Goal: Task Accomplishment & Management: Manage account settings

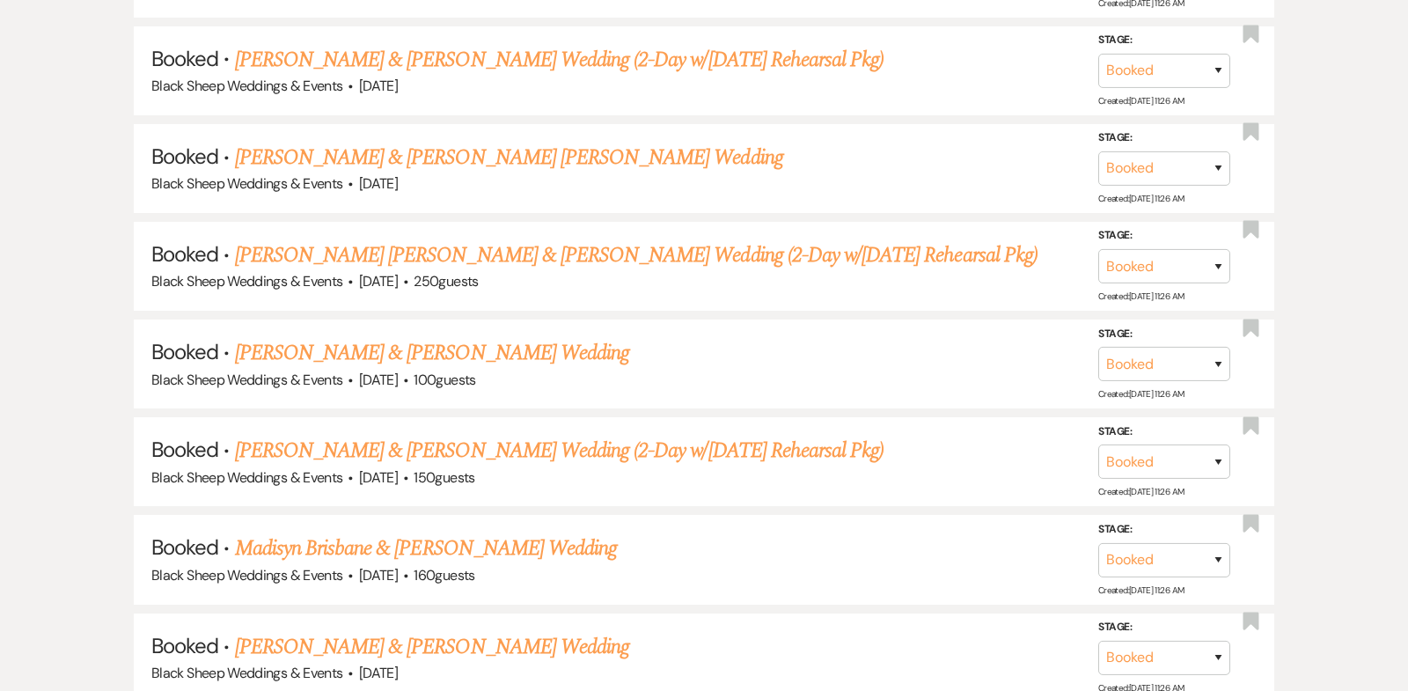
scroll to position [1376, 0]
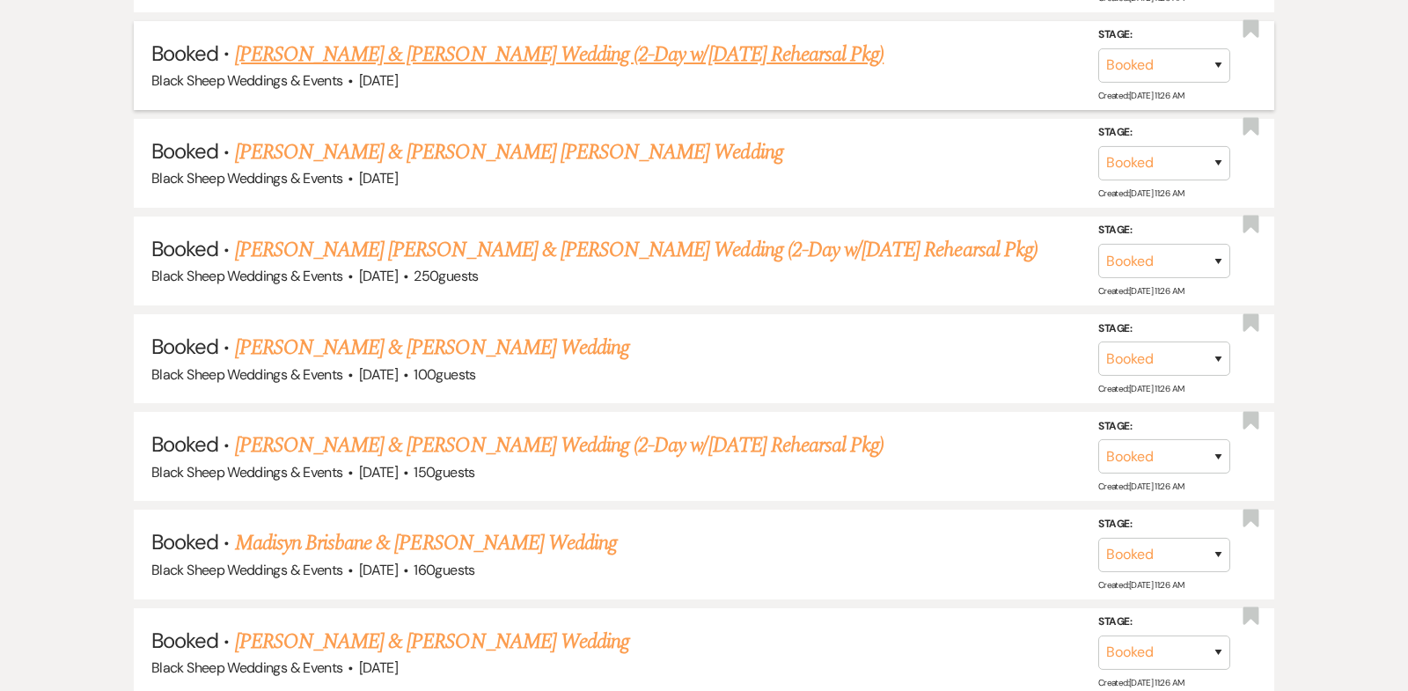
click at [411, 48] on link "[PERSON_NAME] & [PERSON_NAME] Wedding (2-Day w/[DATE] Rehearsal Pkg)" at bounding box center [559, 55] width 649 height 32
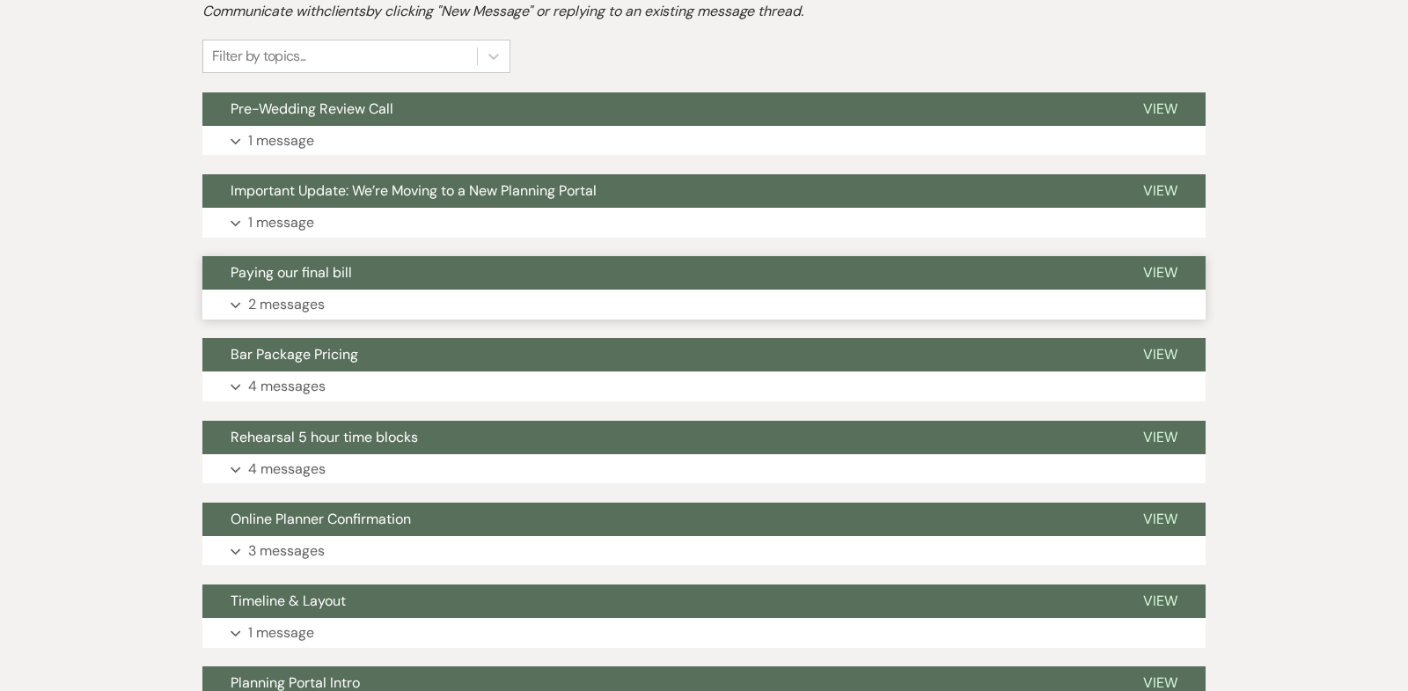
scroll to position [443, 0]
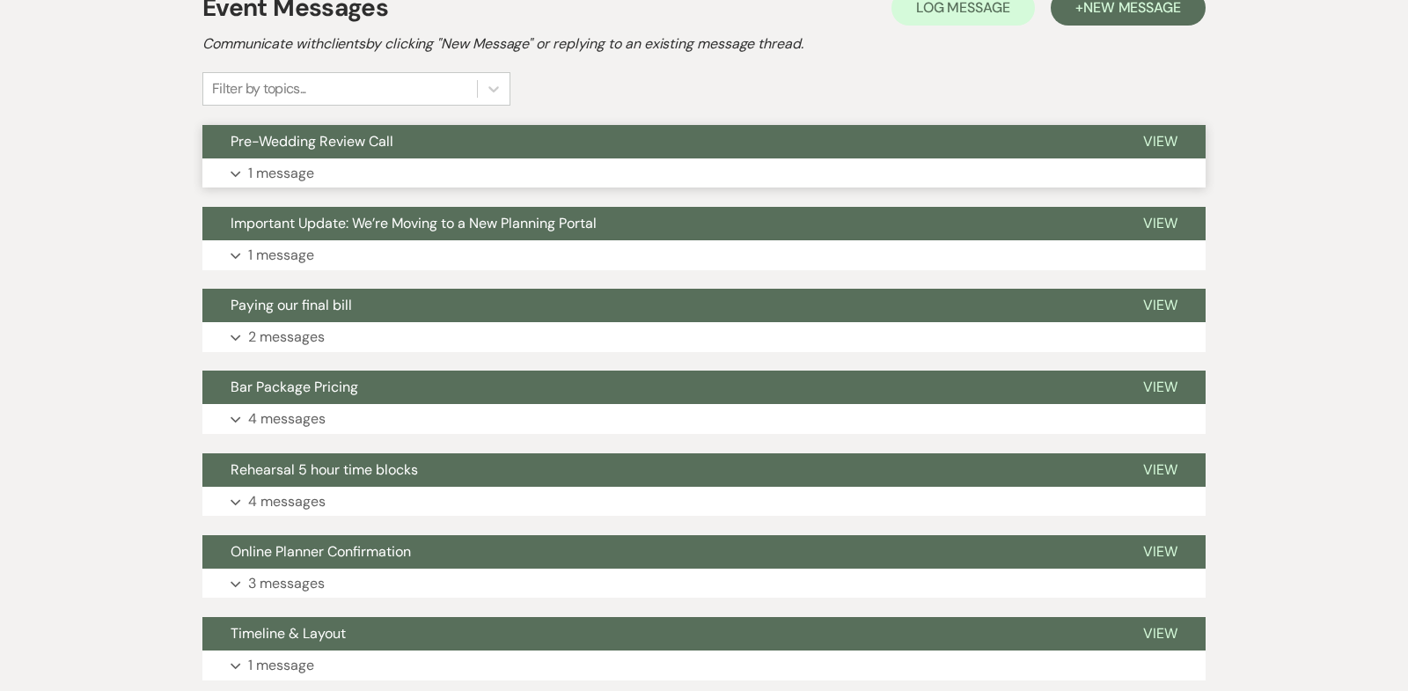
click at [236, 167] on button "Expand 1 message" at bounding box center [703, 173] width 1003 height 30
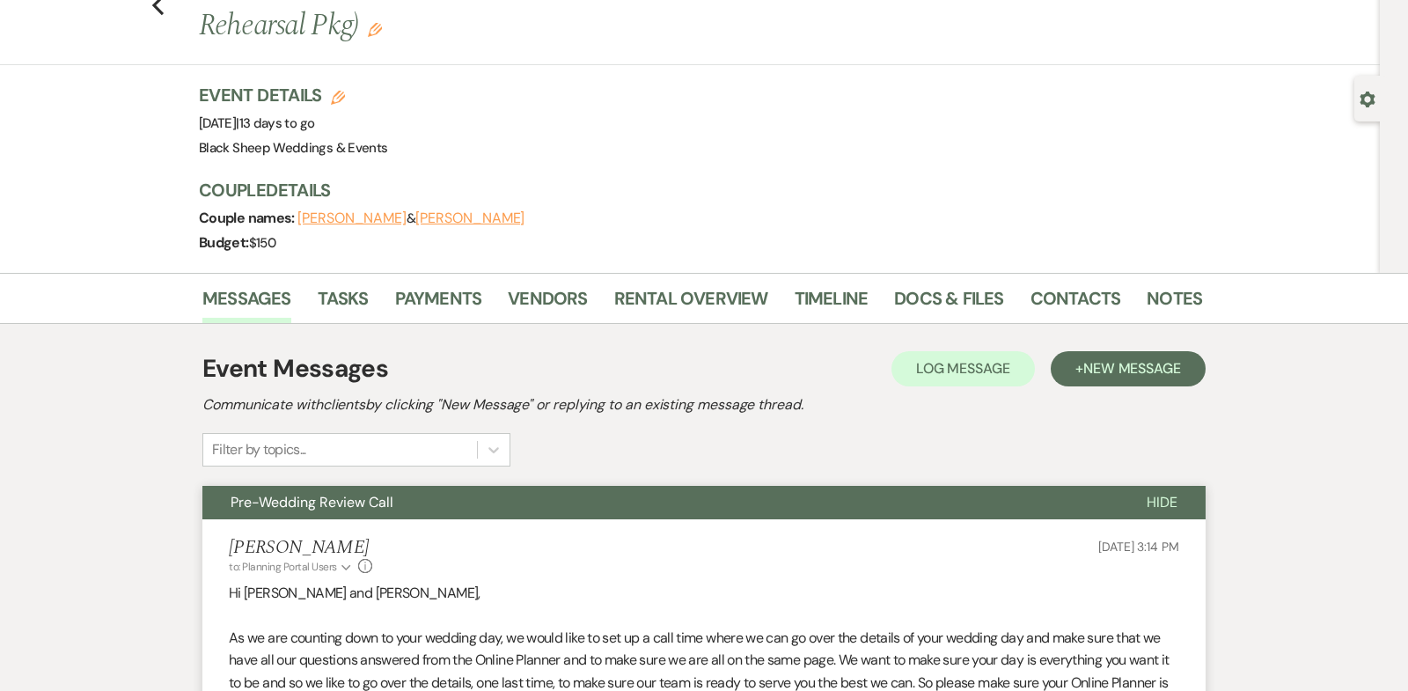
scroll to position [0, 0]
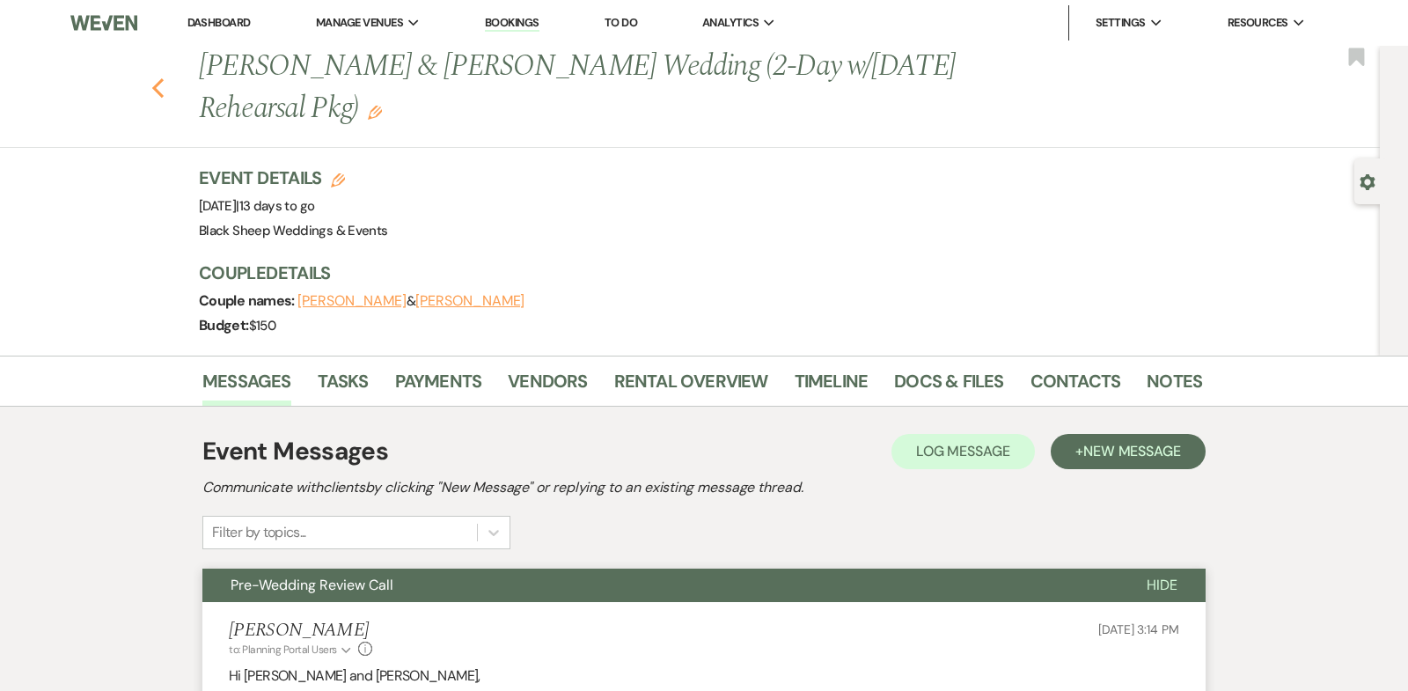
click at [158, 83] on use "button" at bounding box center [157, 87] width 11 height 19
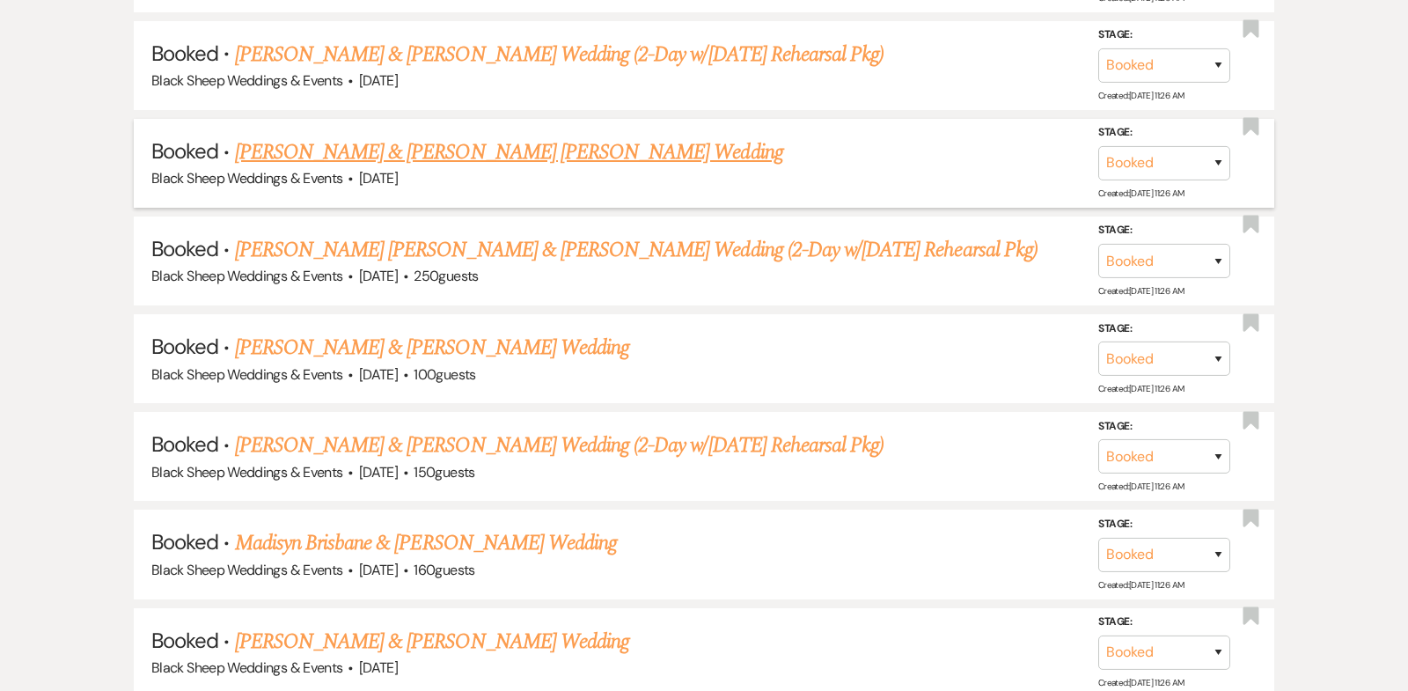
scroll to position [1277, 0]
click at [396, 147] on link "[PERSON_NAME] & [PERSON_NAME] [PERSON_NAME] Wedding" at bounding box center [509, 152] width 548 height 32
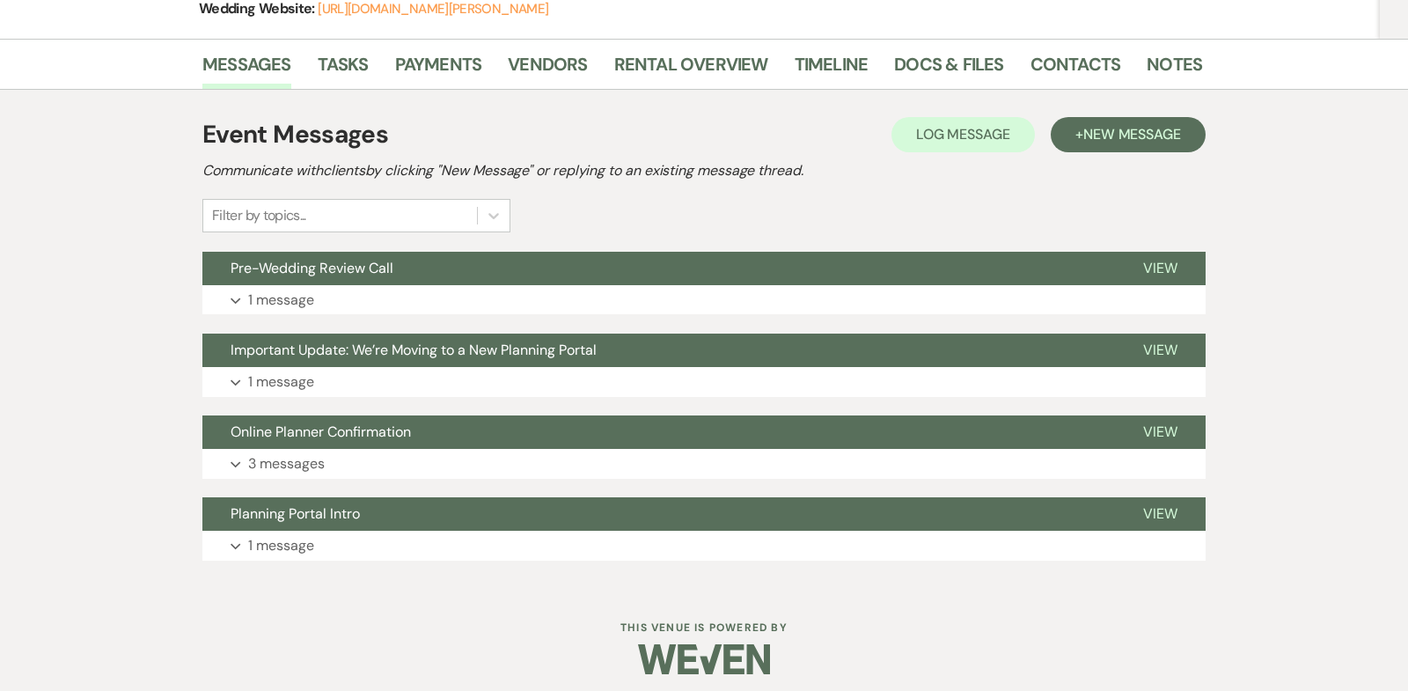
scroll to position [334, 0]
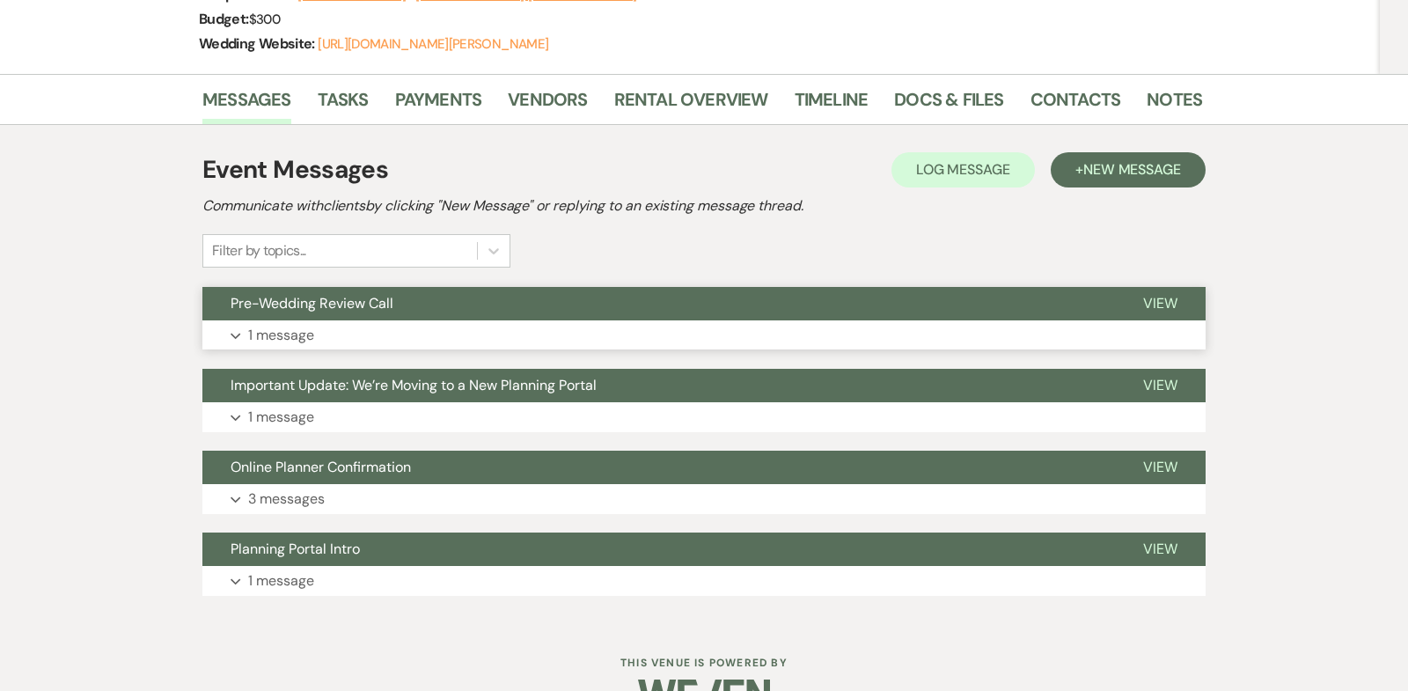
click at [237, 333] on icon "Expand" at bounding box center [235, 336] width 11 height 7
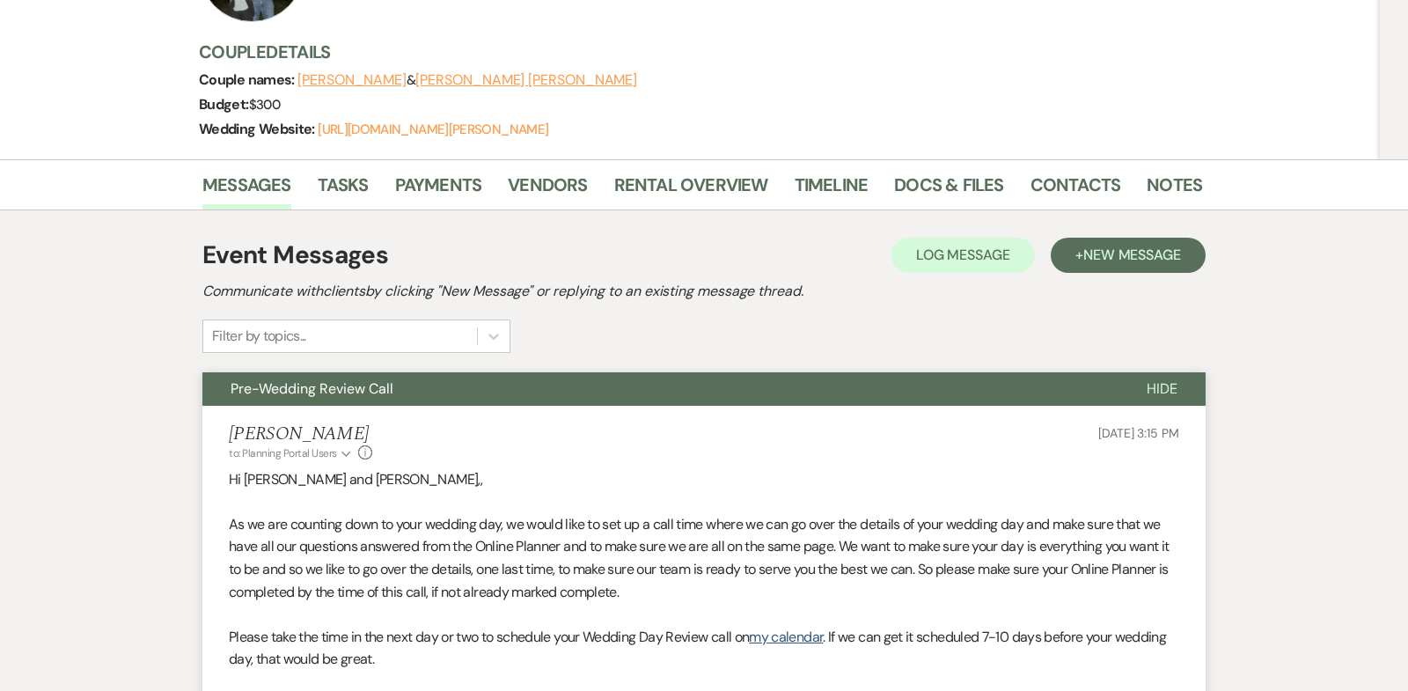
scroll to position [0, 0]
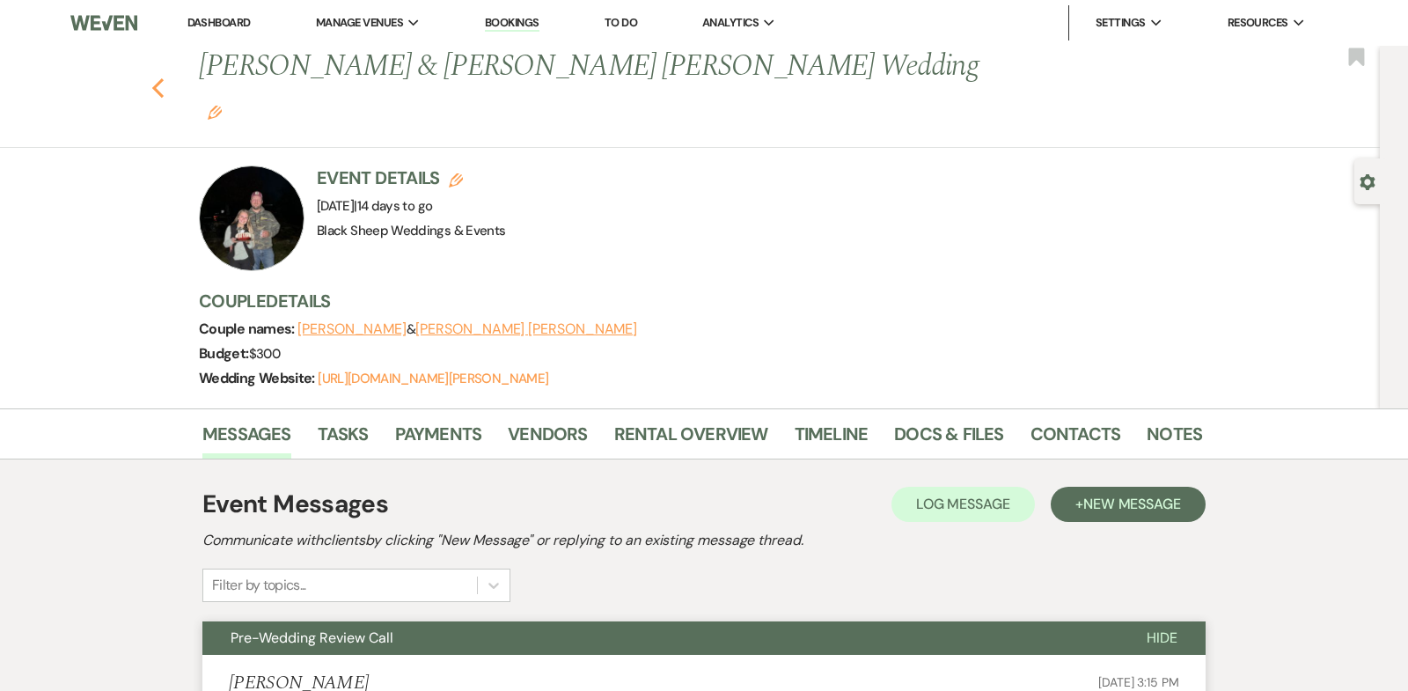
click at [156, 77] on icon "Previous" at bounding box center [157, 87] width 13 height 21
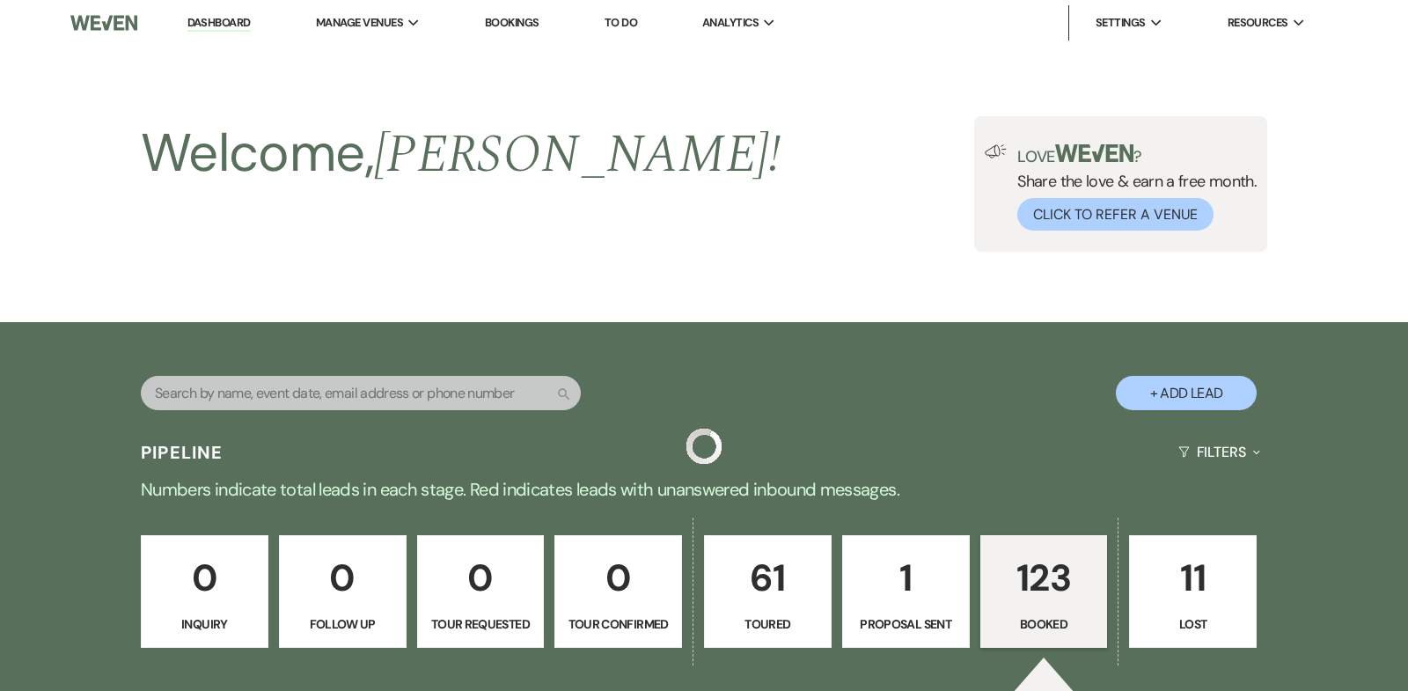
scroll to position [1277, 0]
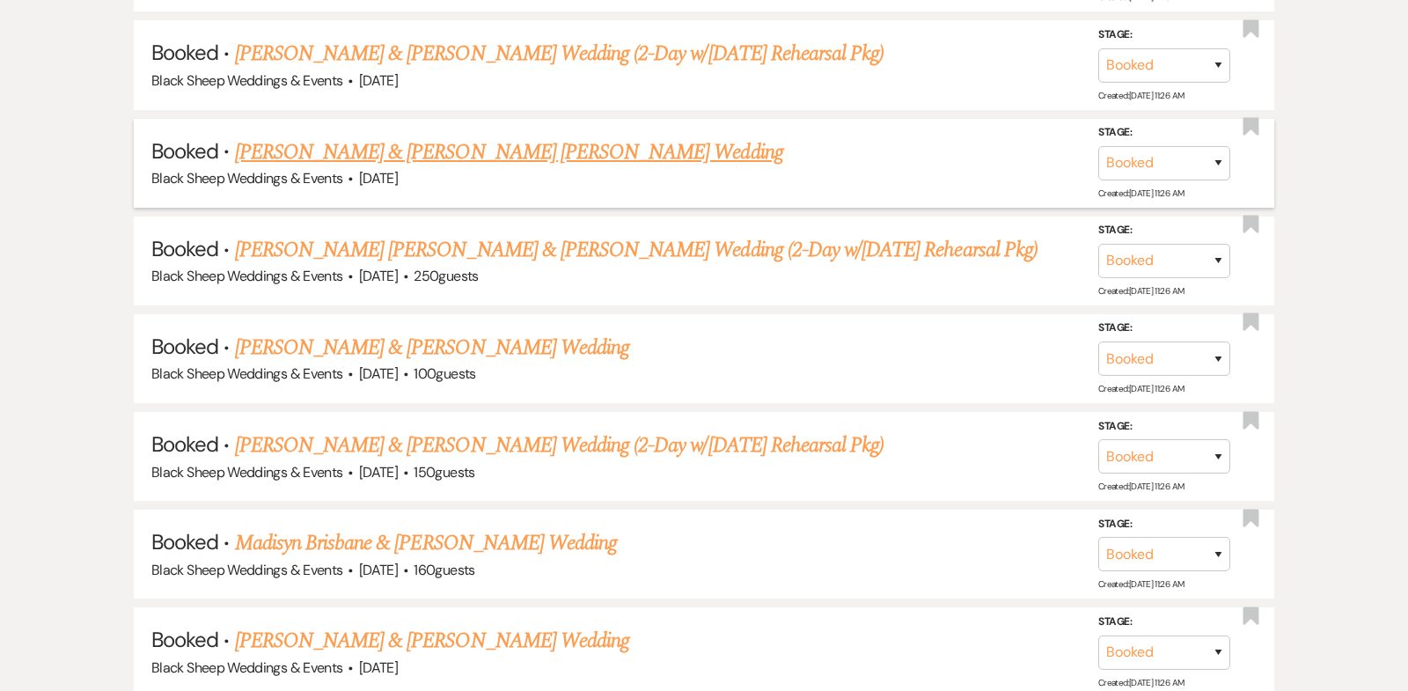
click at [487, 150] on link "[PERSON_NAME] & [PERSON_NAME] [PERSON_NAME] Wedding" at bounding box center [509, 152] width 548 height 32
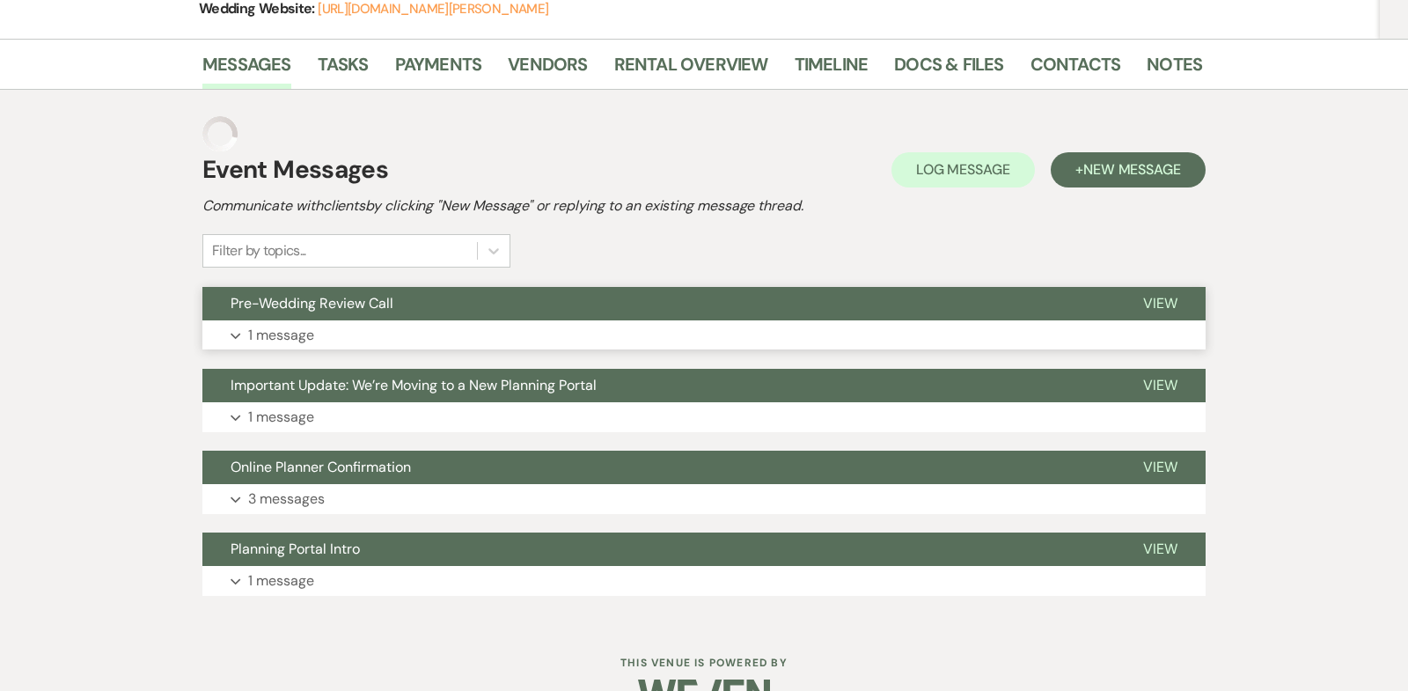
scroll to position [334, 0]
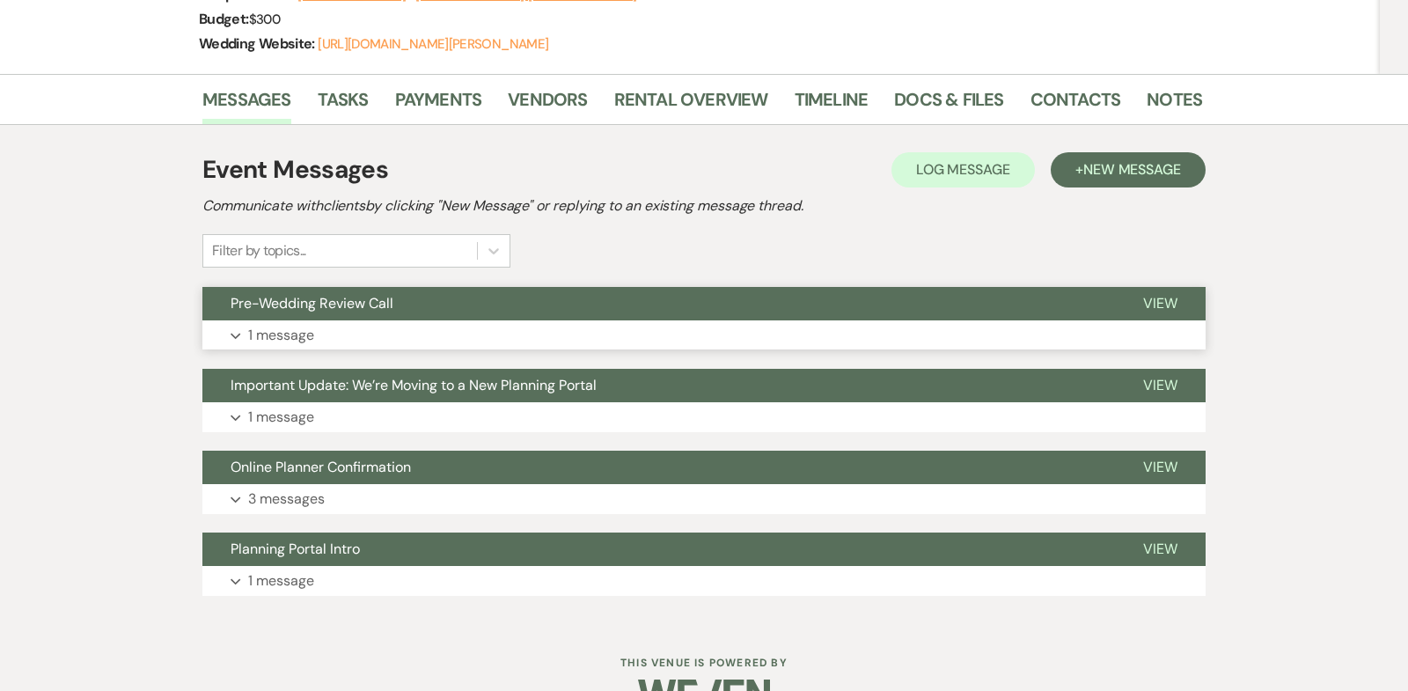
click at [232, 333] on icon "Expand" at bounding box center [235, 336] width 11 height 7
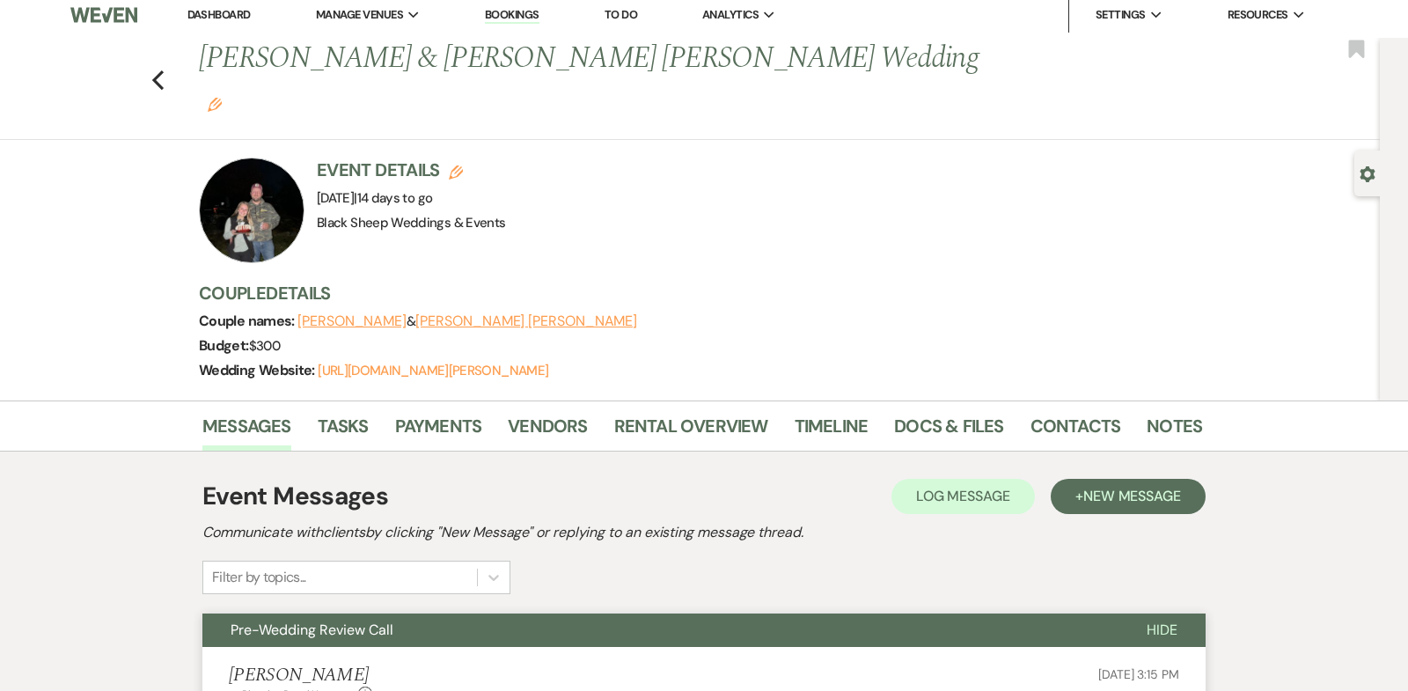
scroll to position [0, 0]
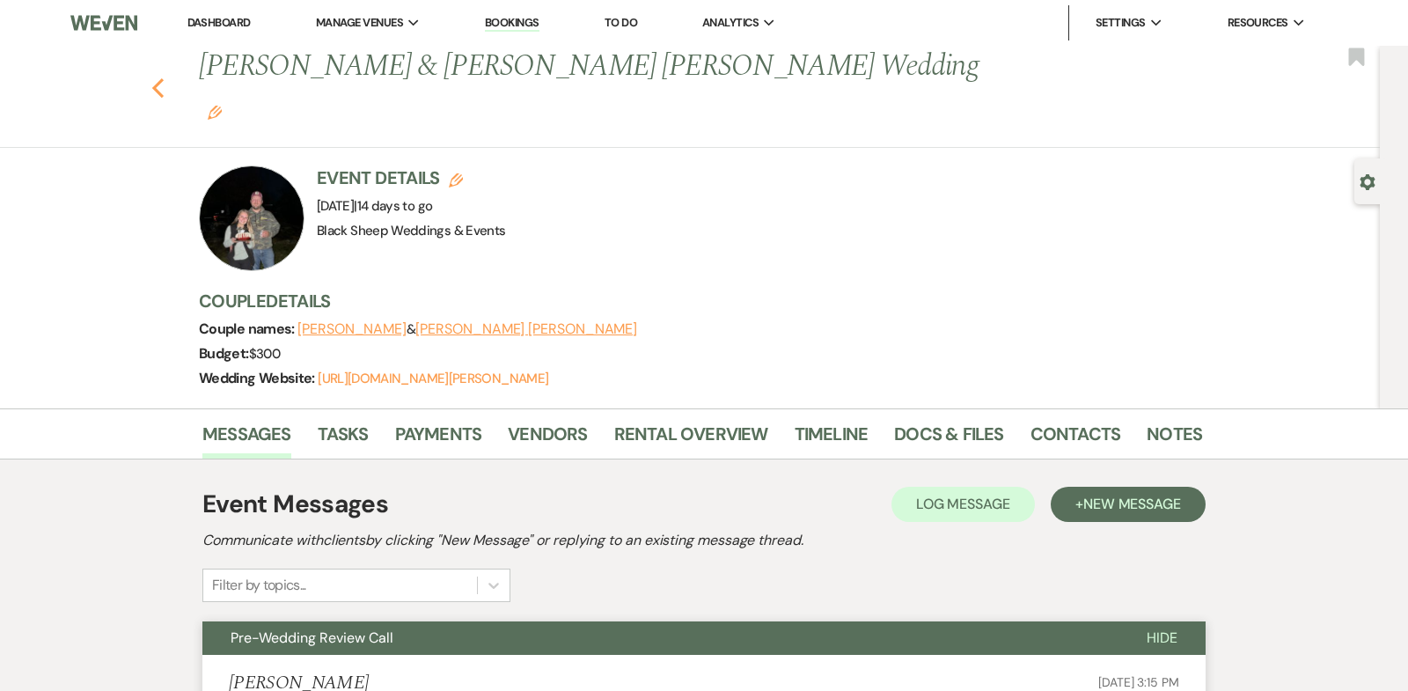
click at [159, 78] on use "button" at bounding box center [157, 87] width 11 height 19
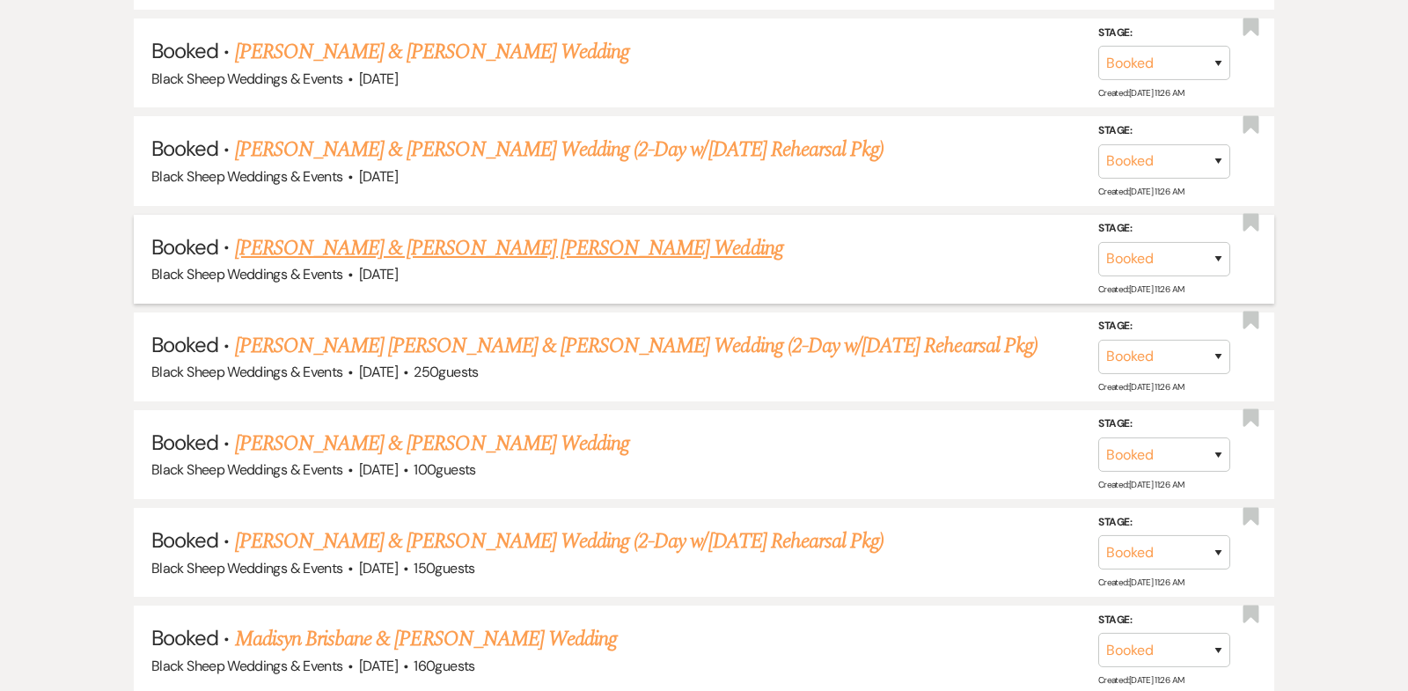
scroll to position [1166, 0]
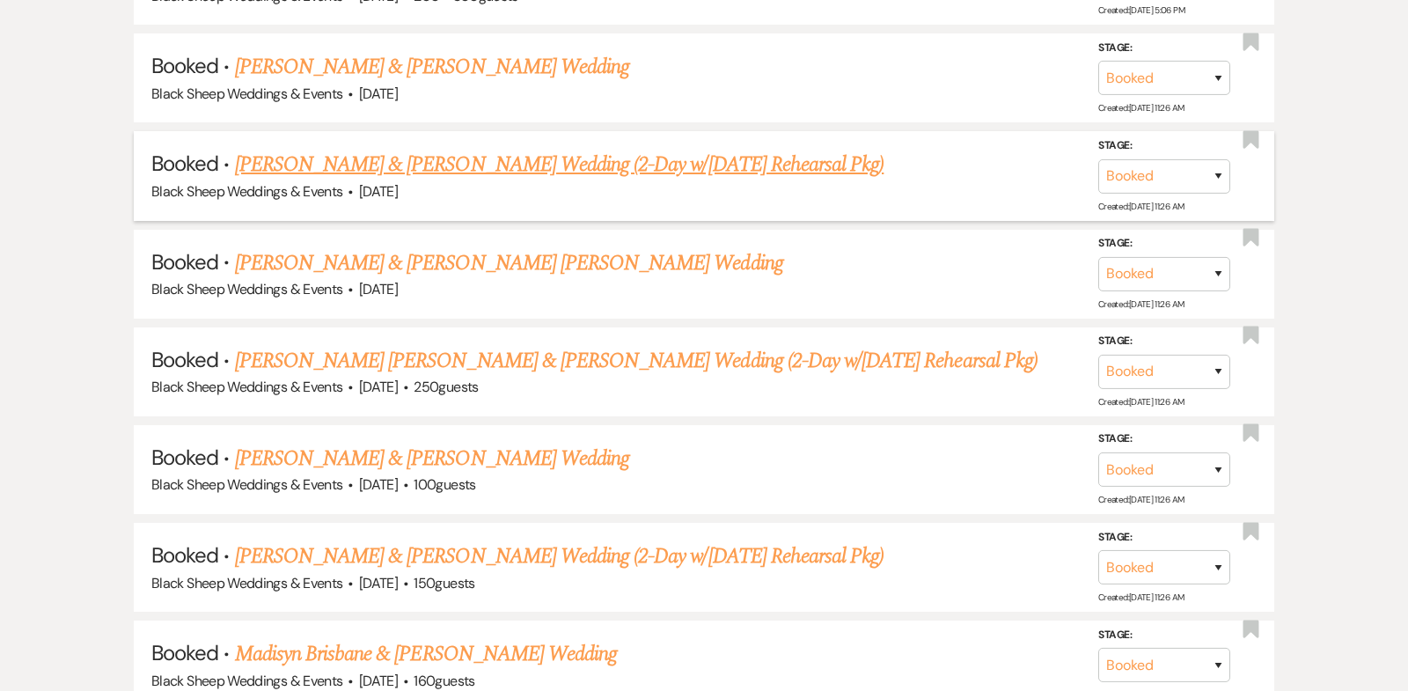
click at [424, 160] on link "[PERSON_NAME] & [PERSON_NAME] Wedding (2-Day w/[DATE] Rehearsal Pkg)" at bounding box center [559, 165] width 649 height 32
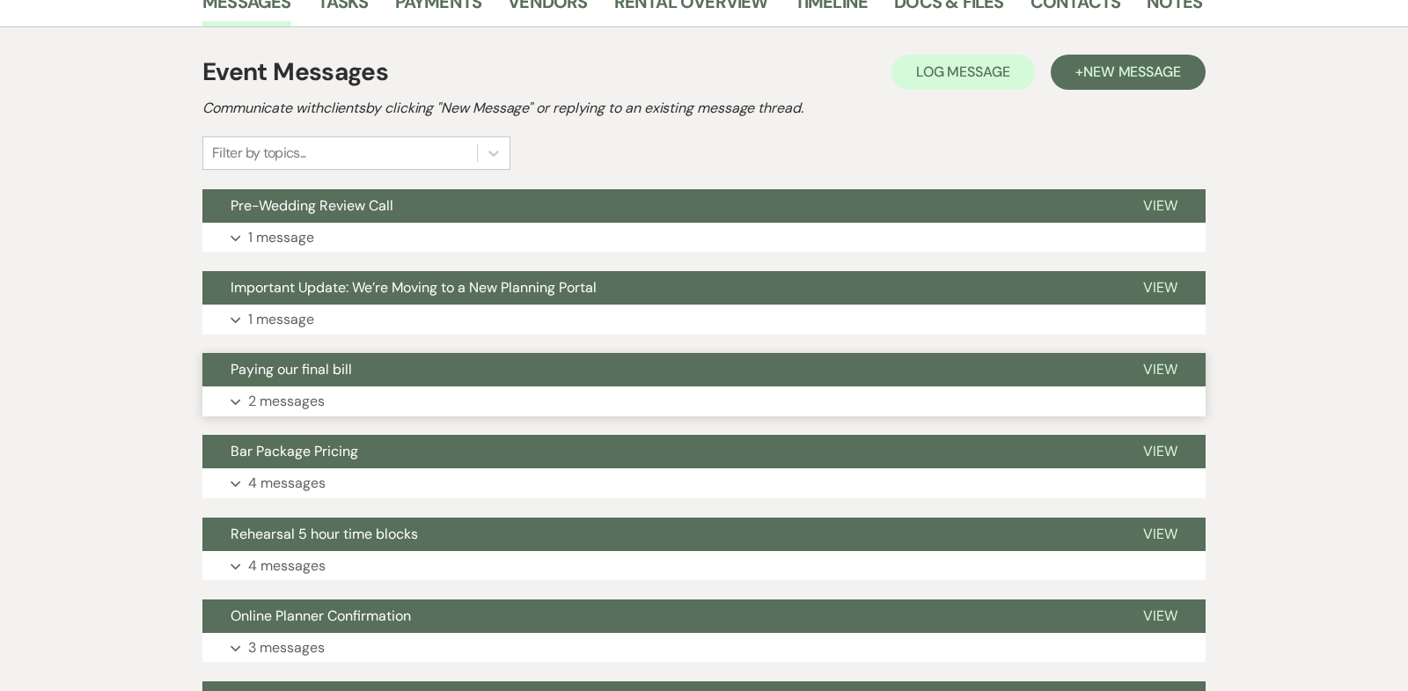
scroll to position [302, 0]
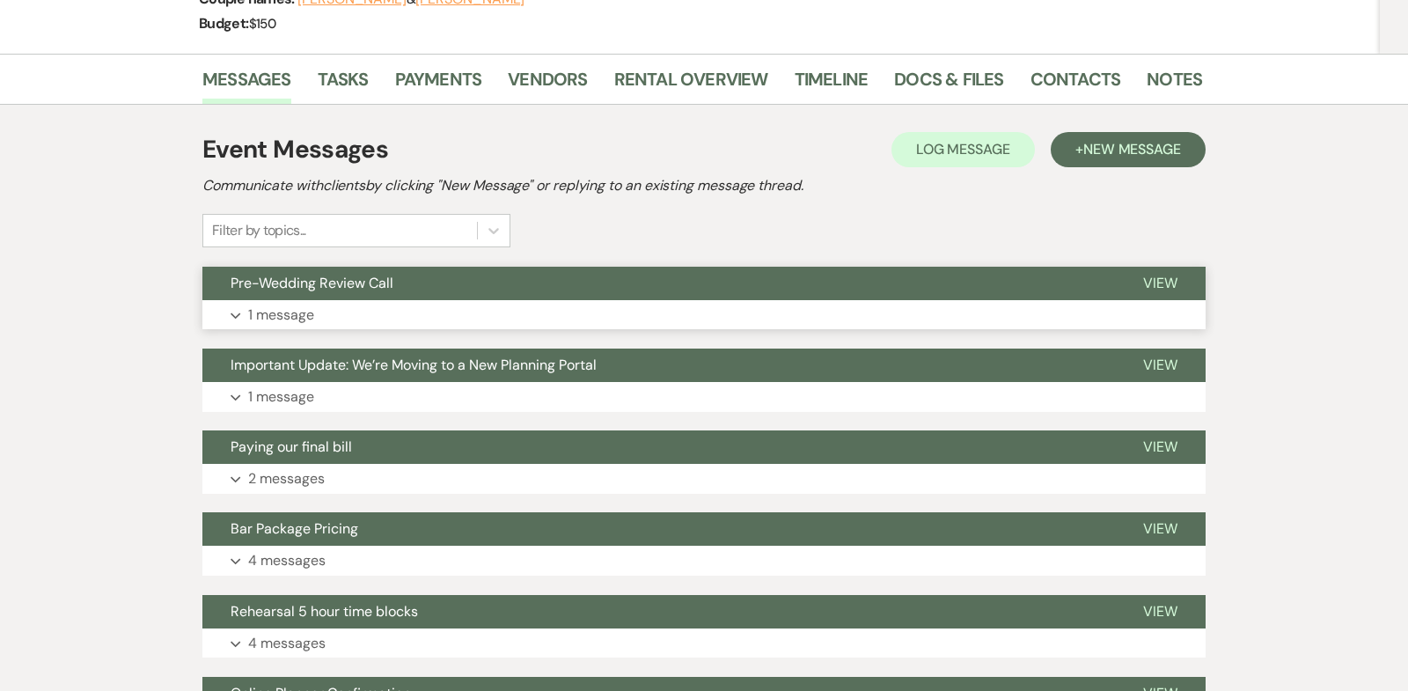
click at [238, 314] on icon "Expand" at bounding box center [235, 315] width 11 height 7
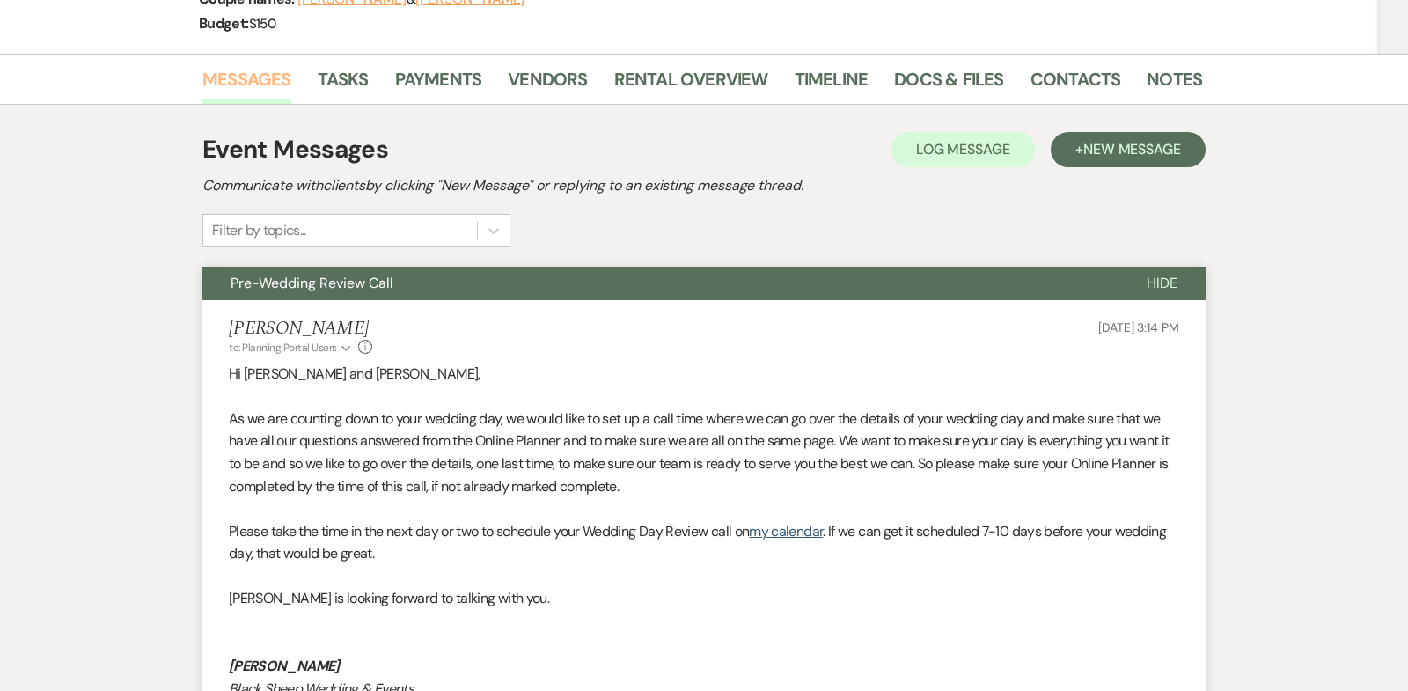
scroll to position [0, 0]
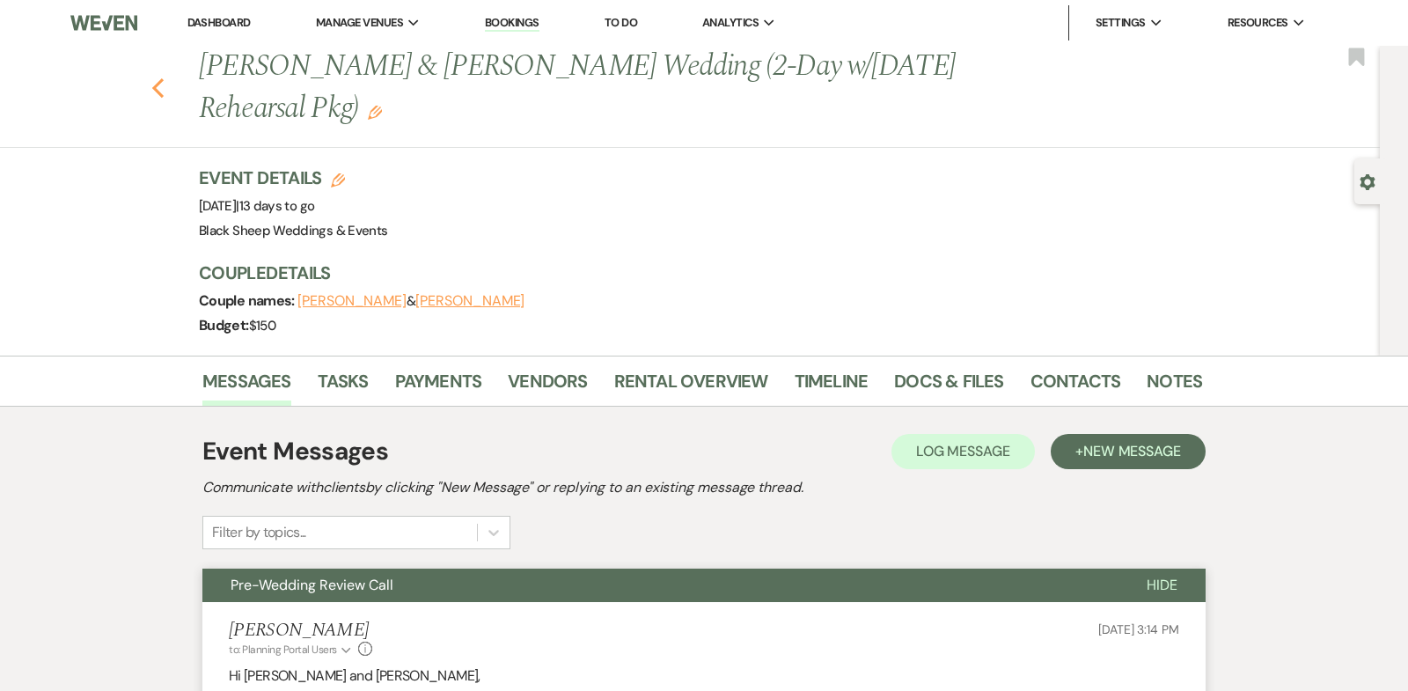
click at [152, 84] on icon "Previous" at bounding box center [157, 87] width 13 height 21
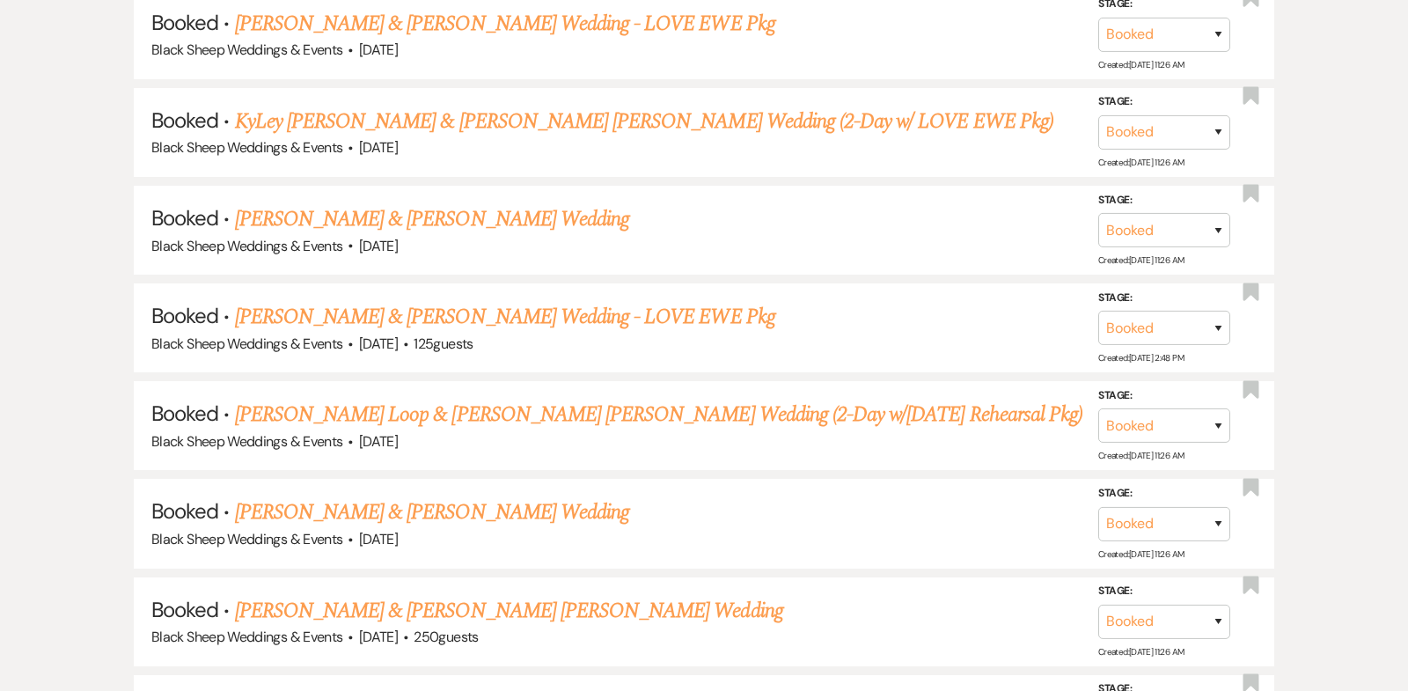
scroll to position [2710, 0]
click at [479, 299] on link "[PERSON_NAME] & [PERSON_NAME] Wedding - LOVE EWE Pkg" at bounding box center [505, 315] width 540 height 32
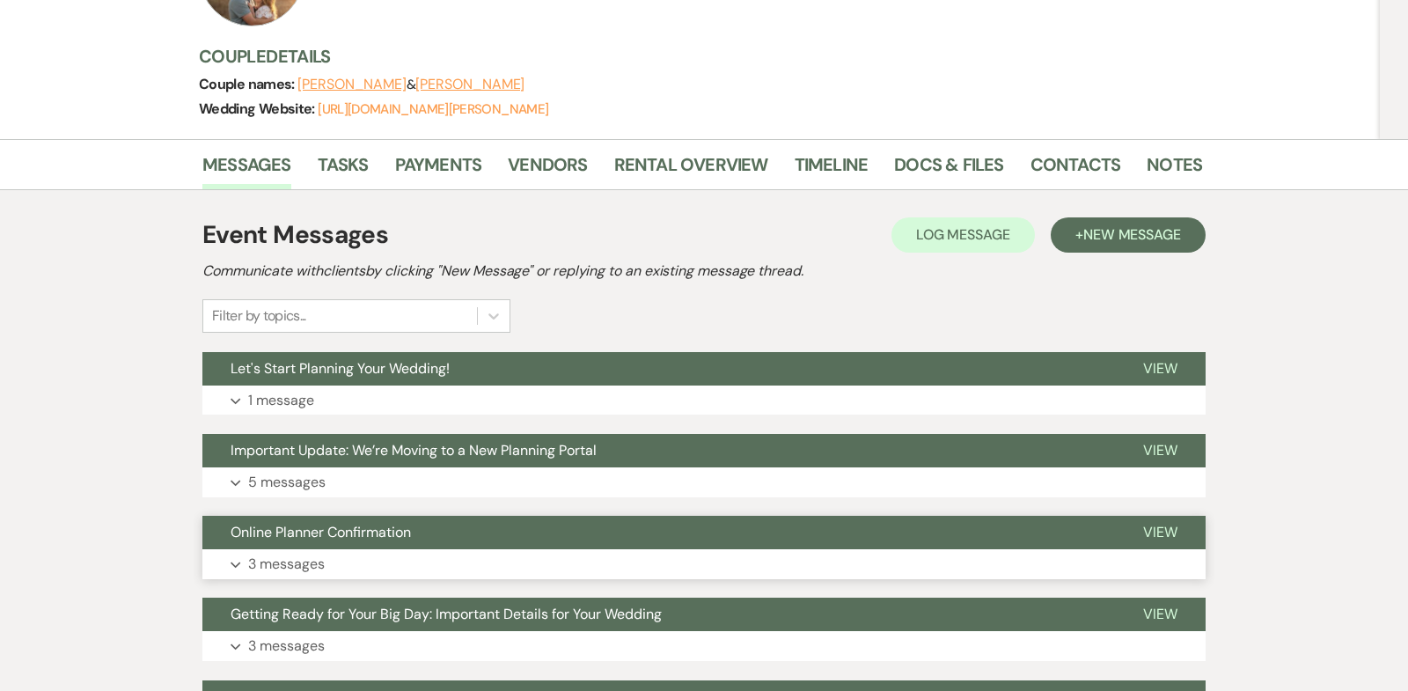
scroll to position [147, 0]
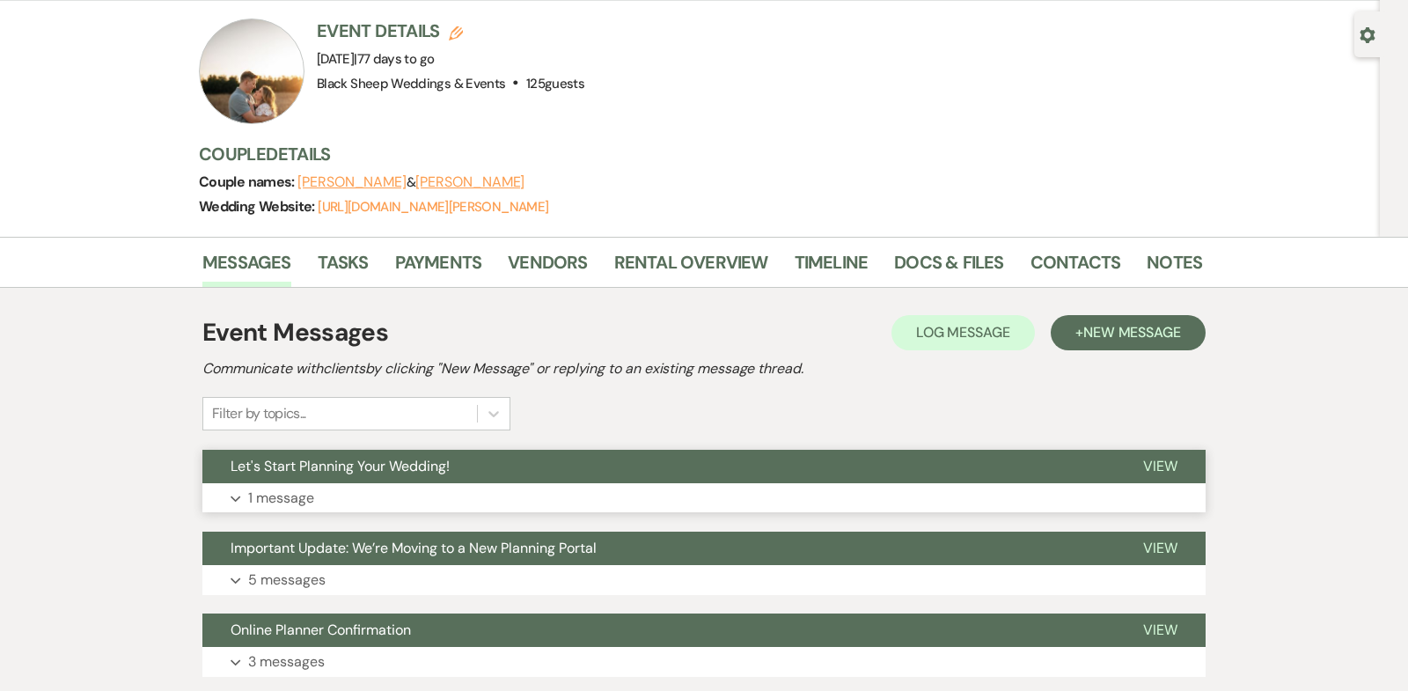
click at [236, 495] on icon "Expand" at bounding box center [235, 498] width 11 height 7
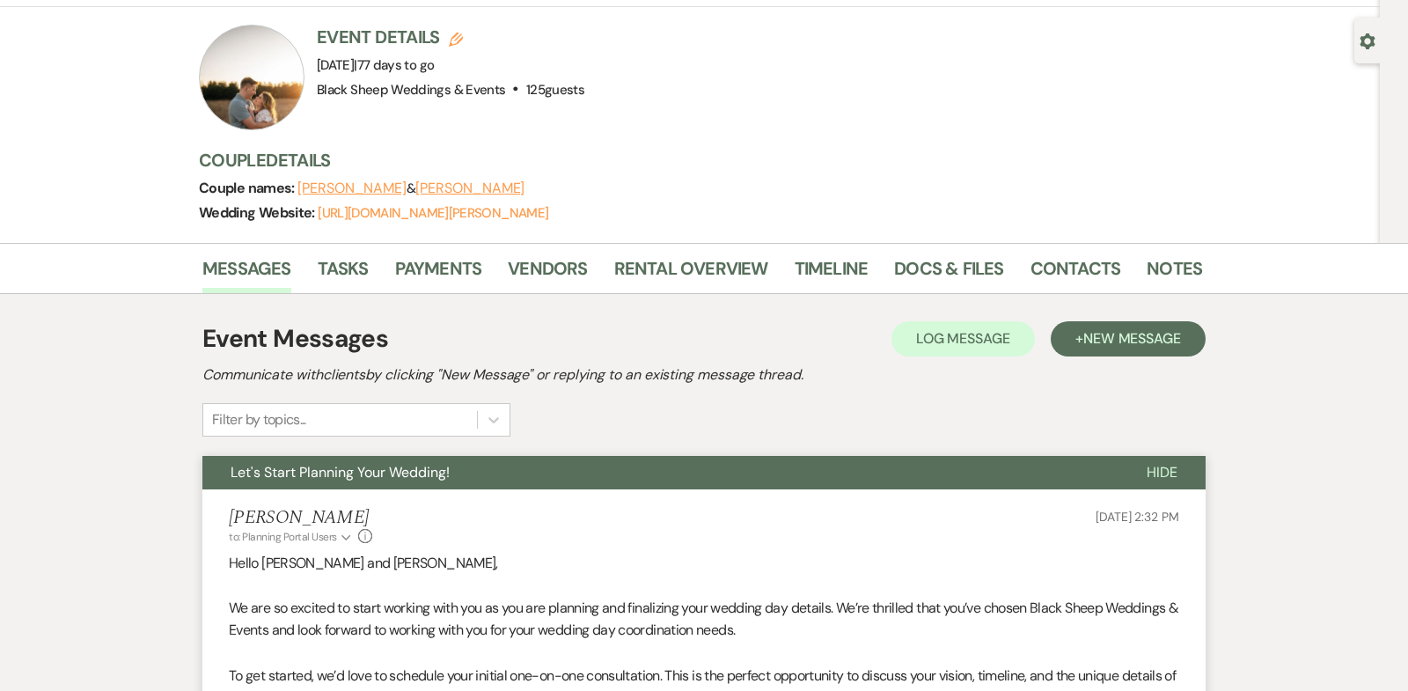
scroll to position [146, 0]
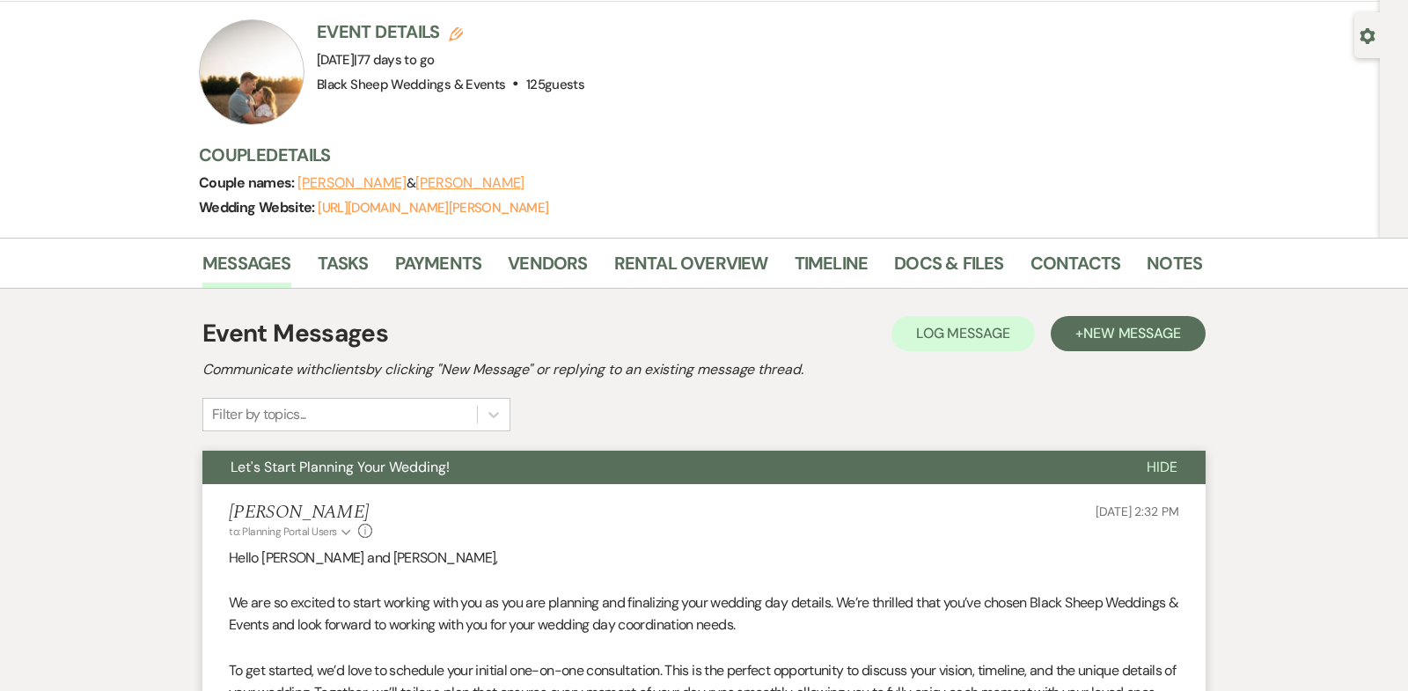
click at [1162, 457] on span "Hide" at bounding box center [1161, 466] width 31 height 18
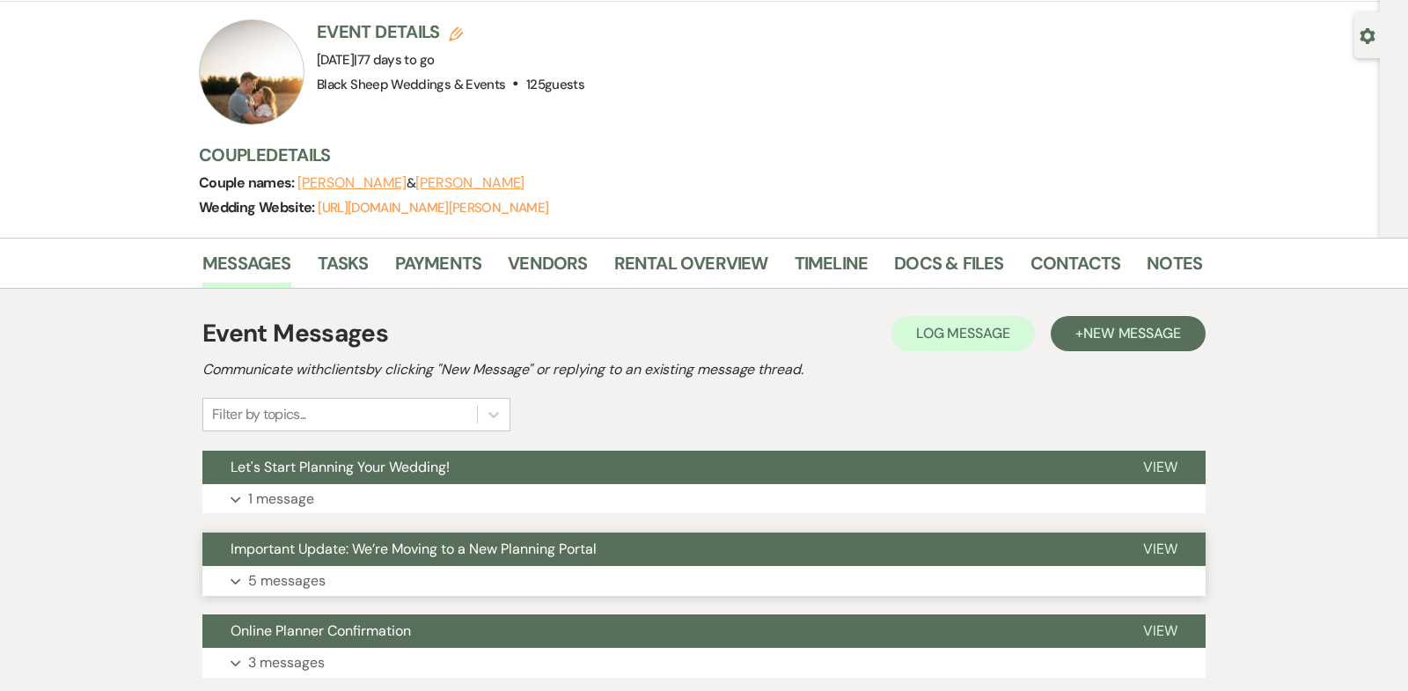
click at [237, 578] on icon "Expand" at bounding box center [235, 581] width 11 height 7
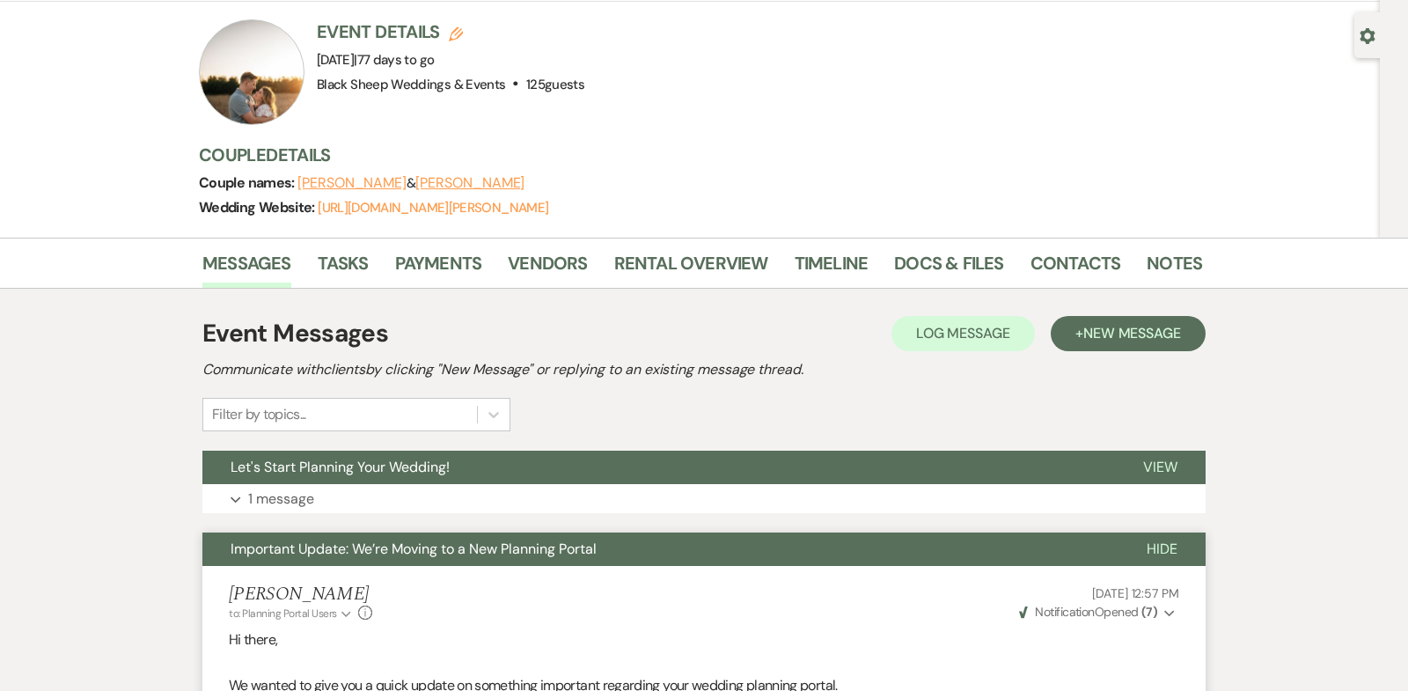
click at [1161, 539] on span "Hide" at bounding box center [1161, 548] width 31 height 18
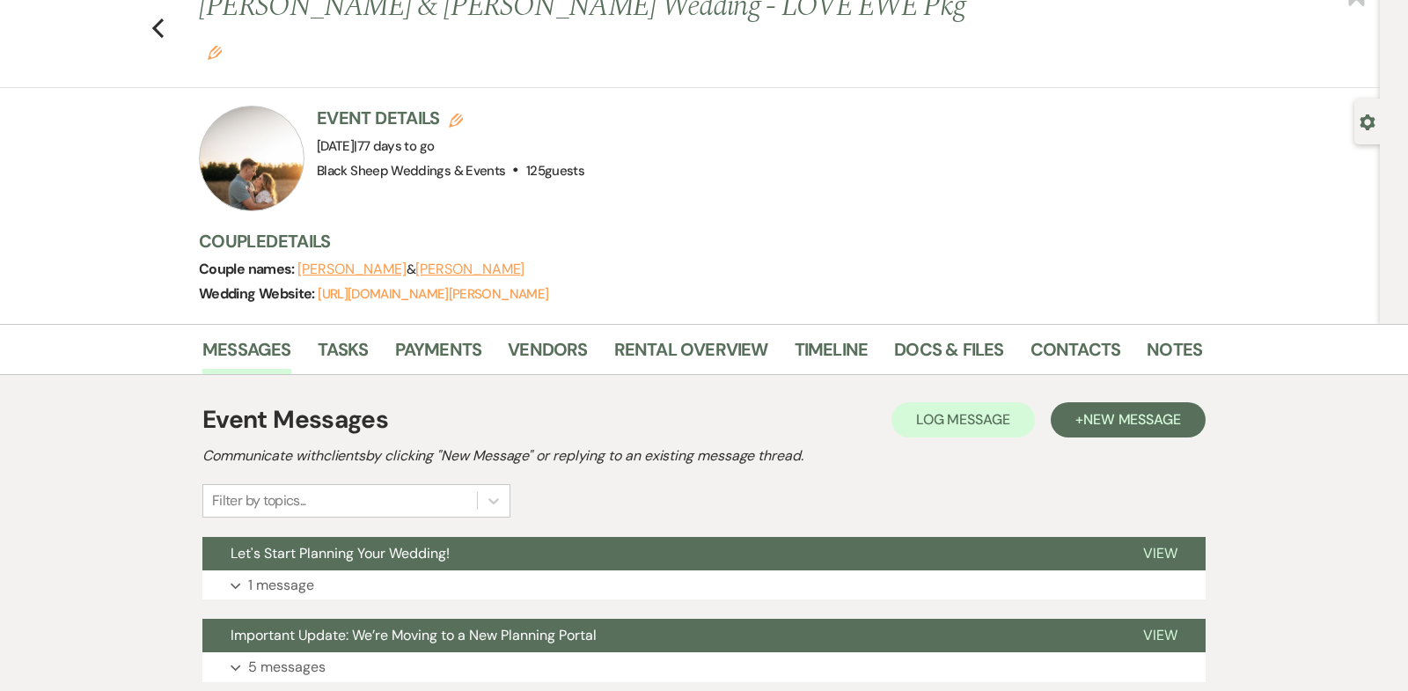
scroll to position [0, 0]
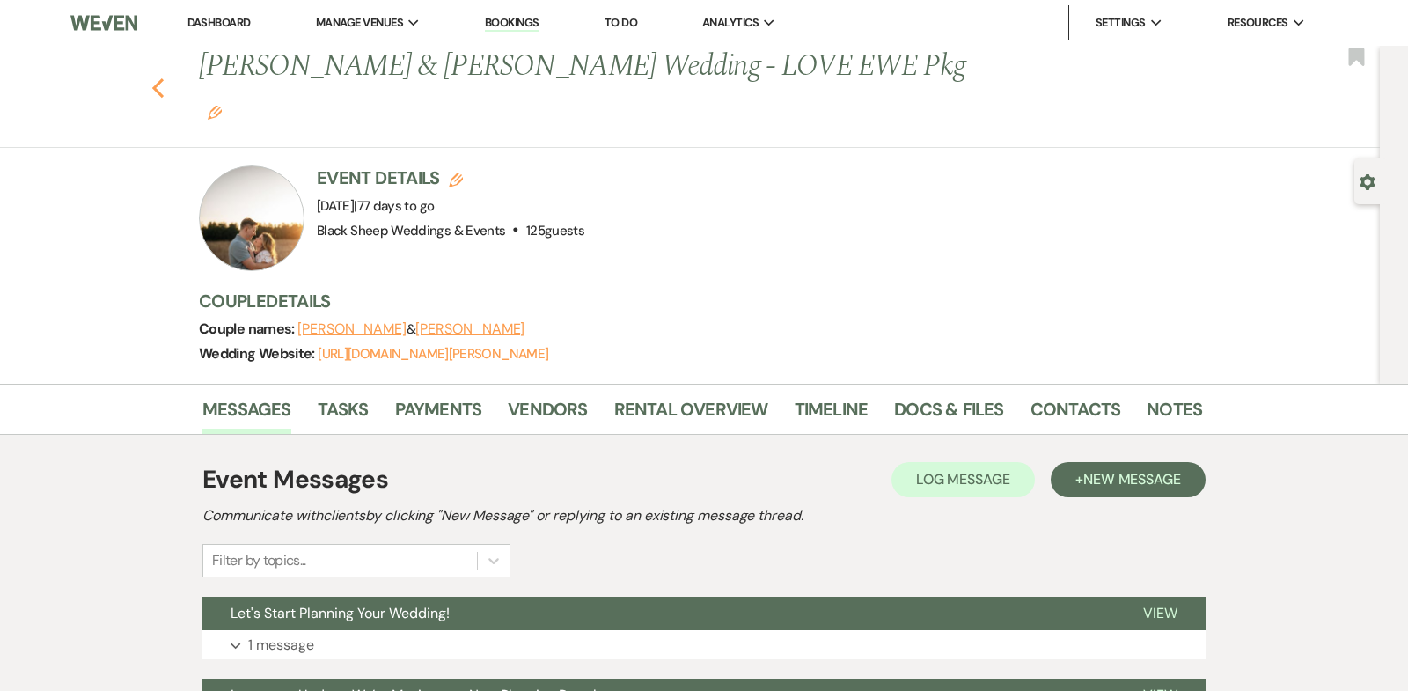
click at [156, 78] on use "button" at bounding box center [157, 87] width 11 height 19
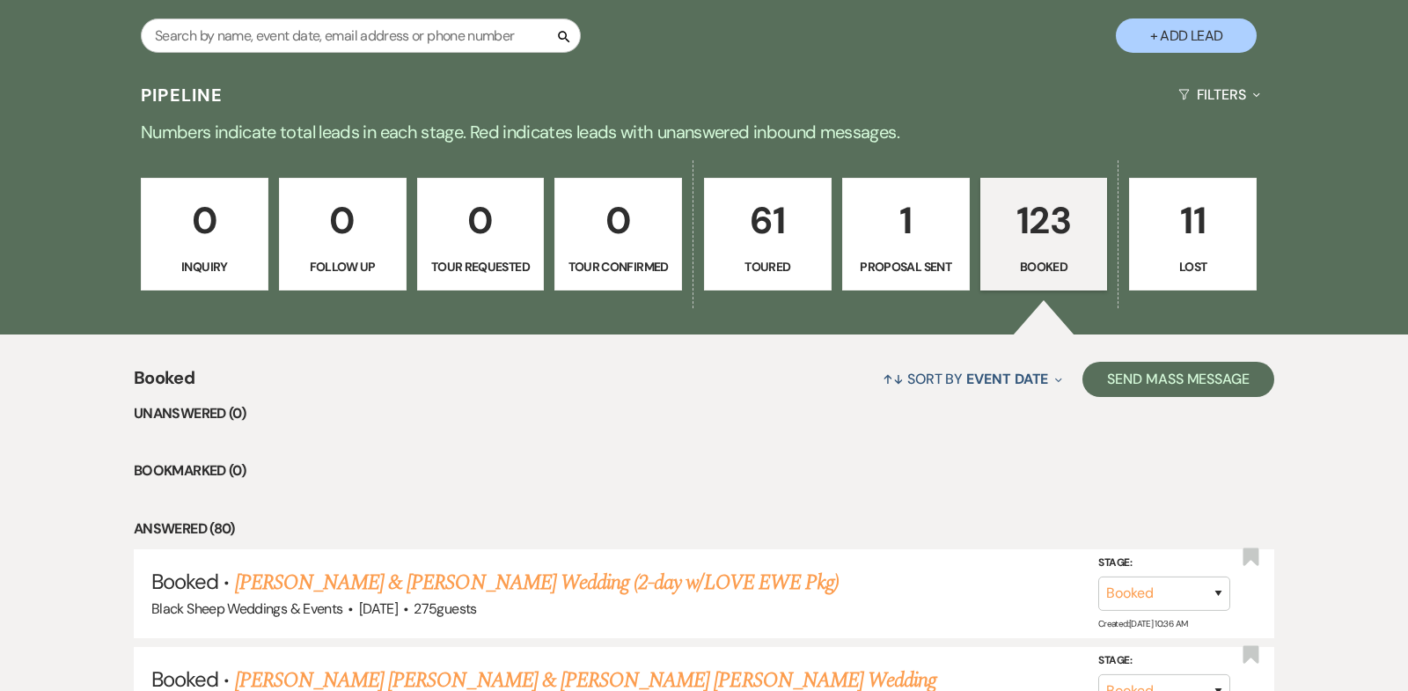
scroll to position [343, 0]
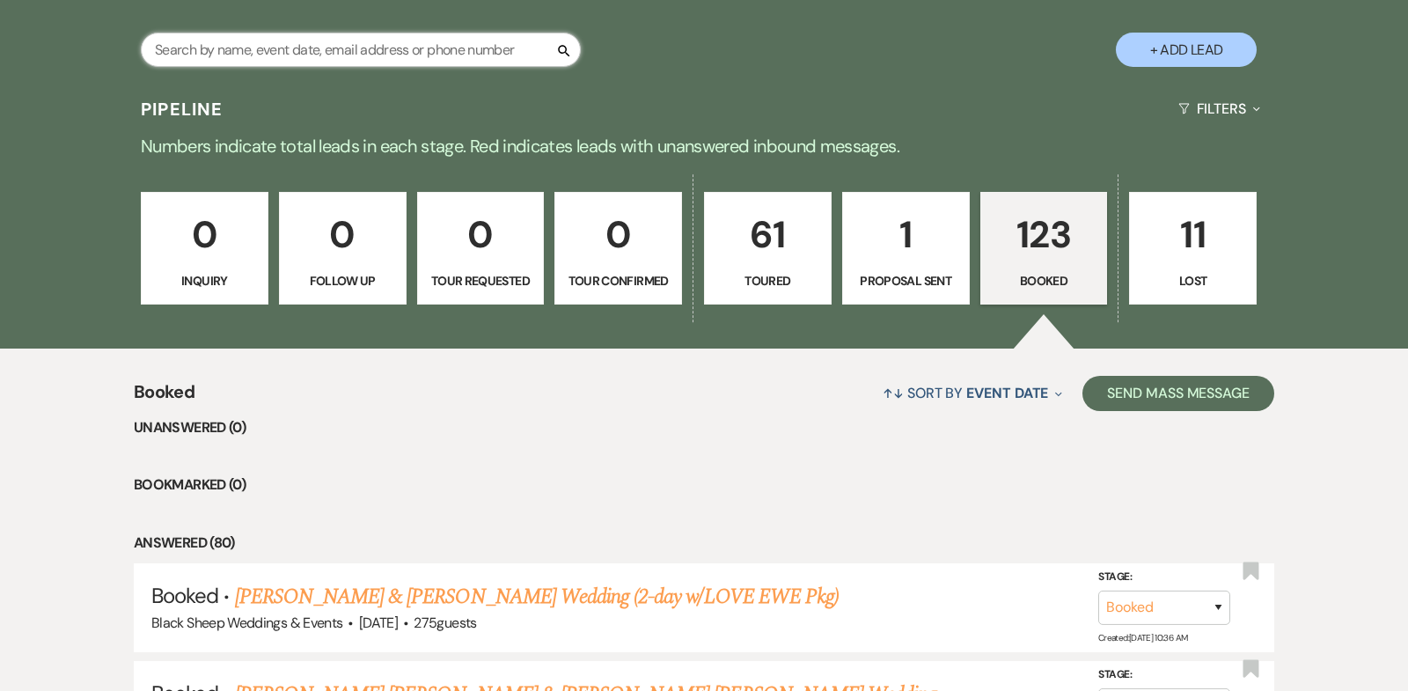
click at [187, 45] on input "text" at bounding box center [361, 50] width 440 height 34
type input "zilch"
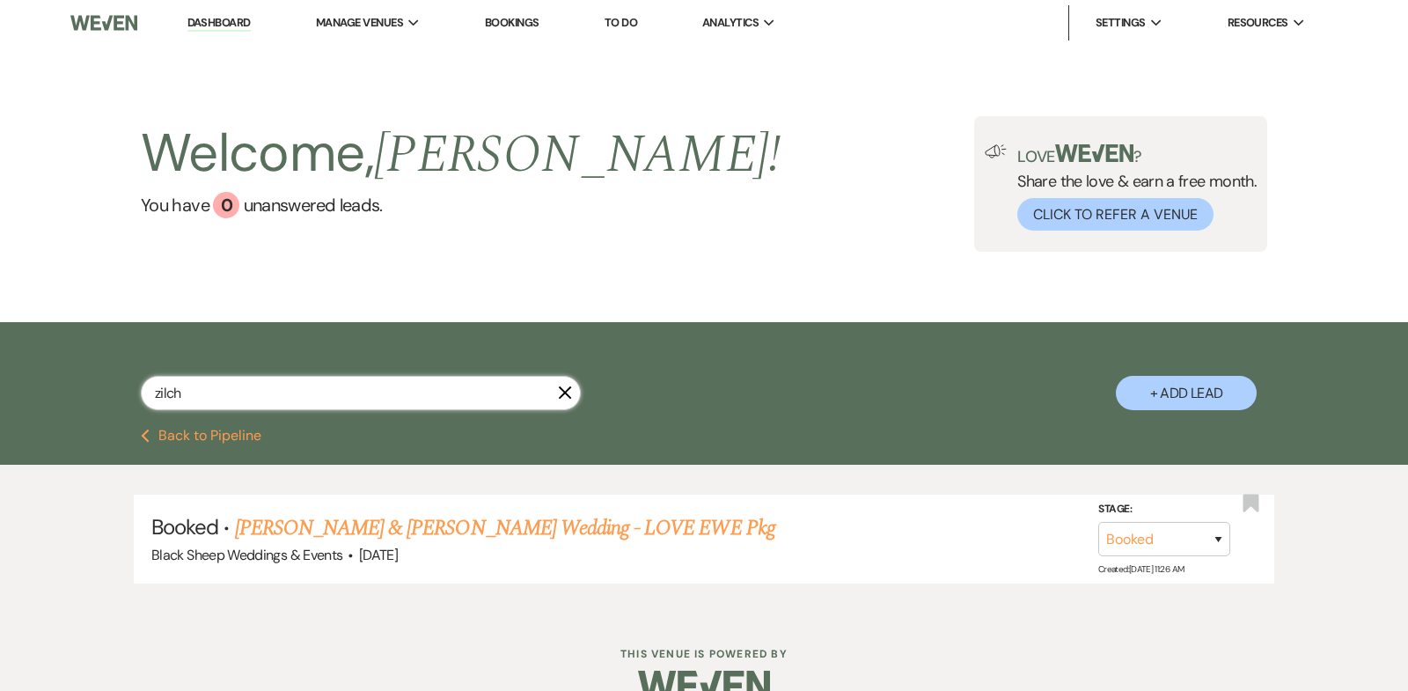
drag, startPoint x: 197, startPoint y: 389, endPoint x: 90, endPoint y: 389, distance: 107.3
click at [90, 389] on div "zilch X + Add Lead" at bounding box center [703, 377] width 1267 height 93
click at [211, 24] on link "Dashboard" at bounding box center [218, 23] width 63 height 17
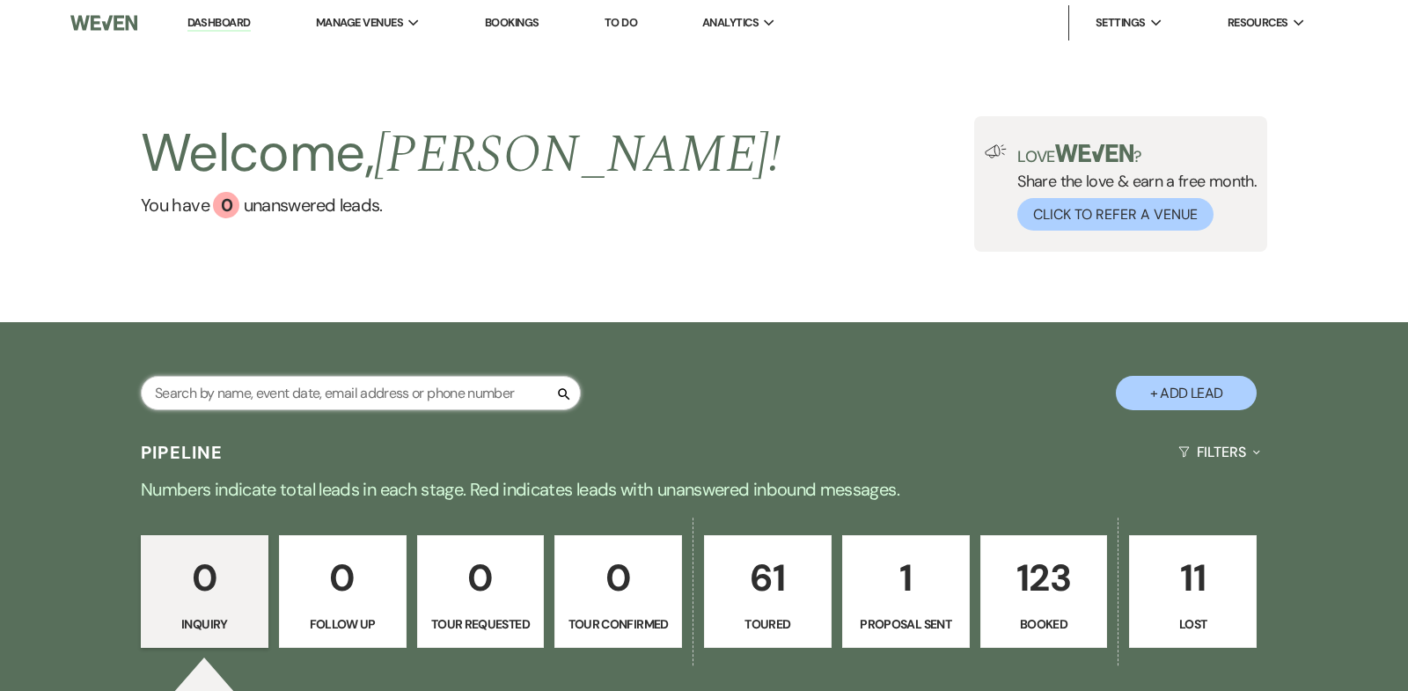
click at [198, 399] on input "text" at bounding box center [361, 393] width 440 height 34
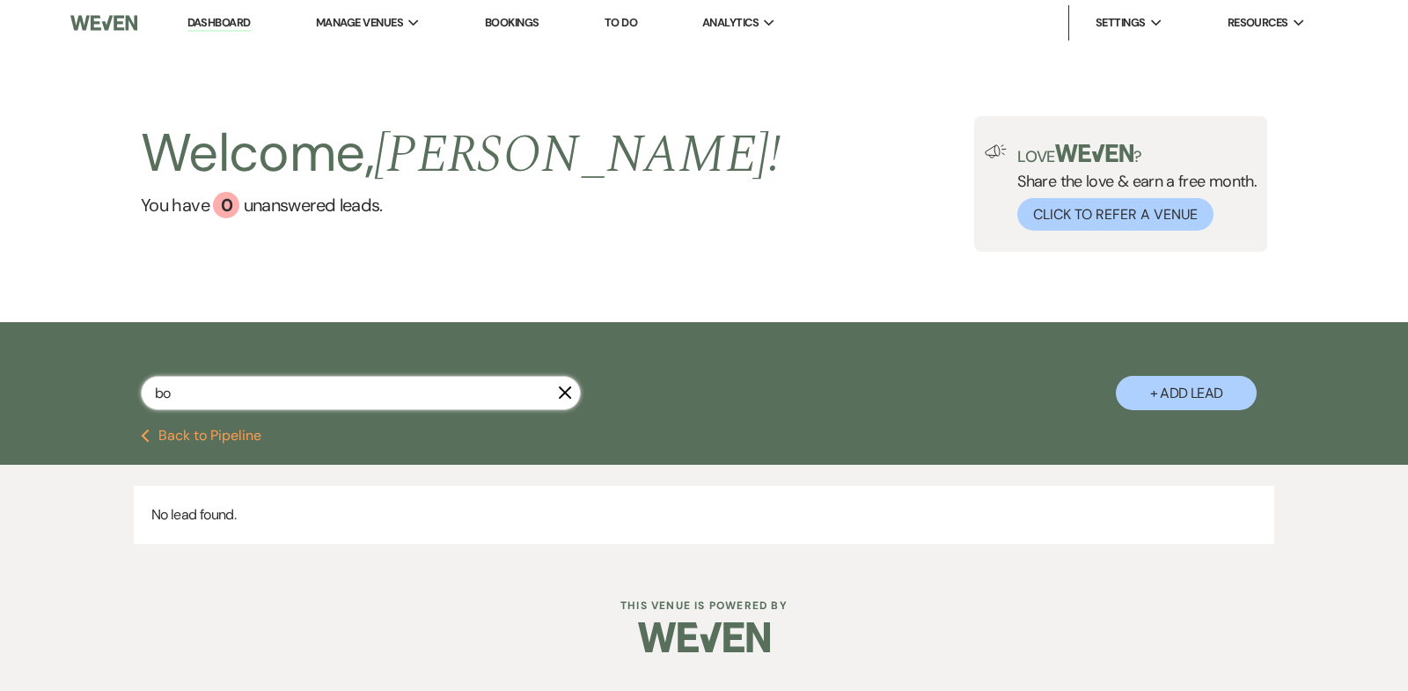
type input "b"
